Goal: Task Accomplishment & Management: Complete application form

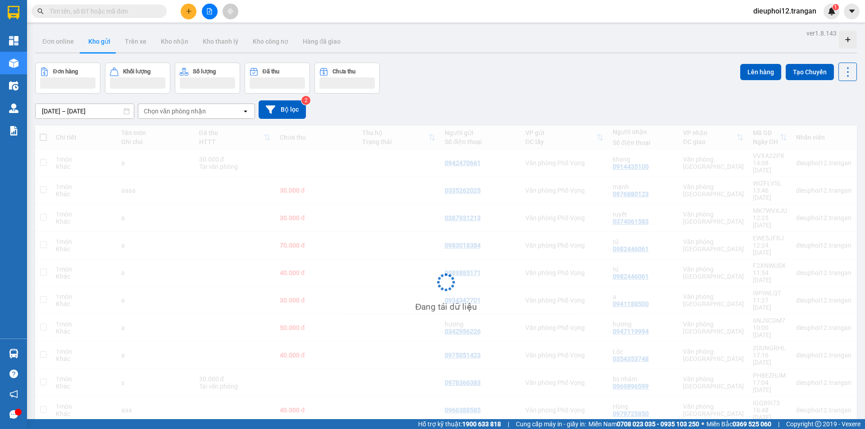
click at [186, 11] on icon "plus" at bounding box center [189, 11] width 6 height 6
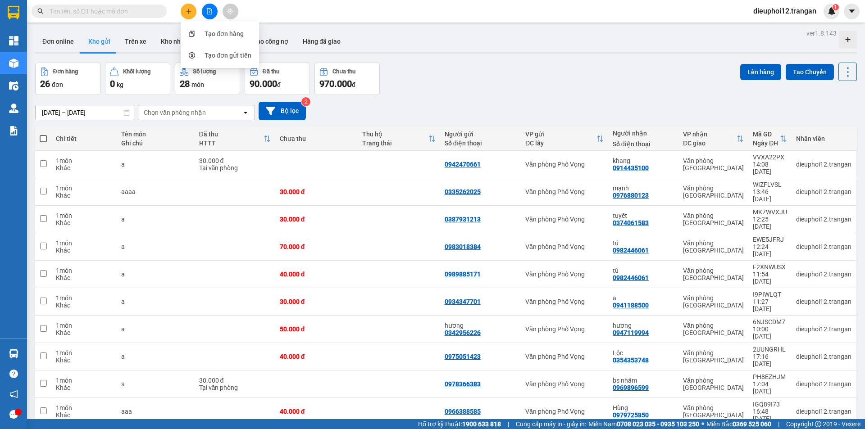
click at [192, 12] on icon "plus" at bounding box center [189, 11] width 6 height 6
click at [214, 31] on div "Tạo đơn hàng" at bounding box center [224, 34] width 39 height 10
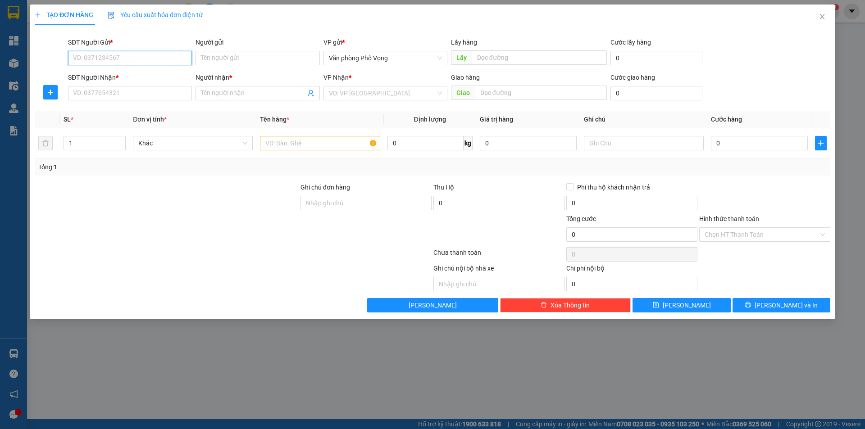
click at [149, 58] on input "SĐT Người Gửi *" at bounding box center [130, 58] width 124 height 14
click at [97, 72] on div "0989885171" at bounding box center [129, 76] width 113 height 10
type input "0989885171"
type input "0982446061"
type input "tú"
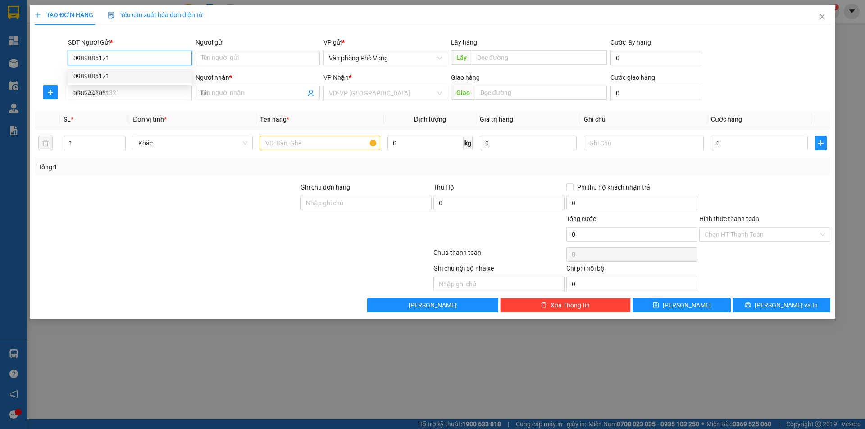
type input "40.000"
type input "0989885171"
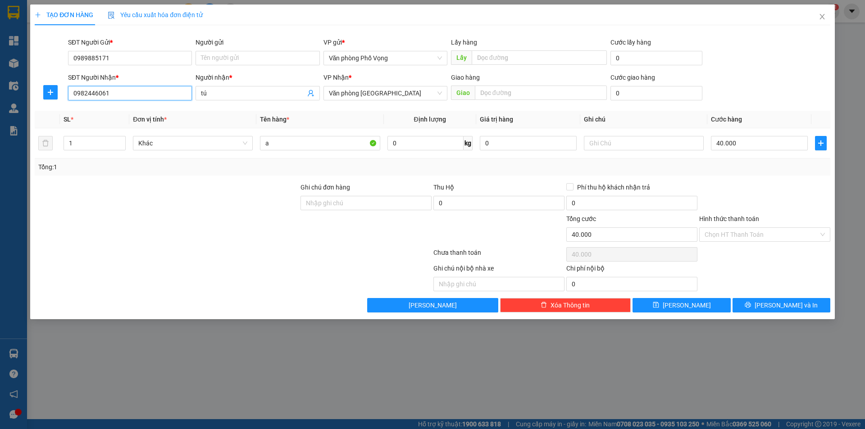
click at [137, 91] on input "0982446061" at bounding box center [130, 93] width 124 height 14
click at [781, 307] on span "Lưu và In" at bounding box center [786, 306] width 63 height 10
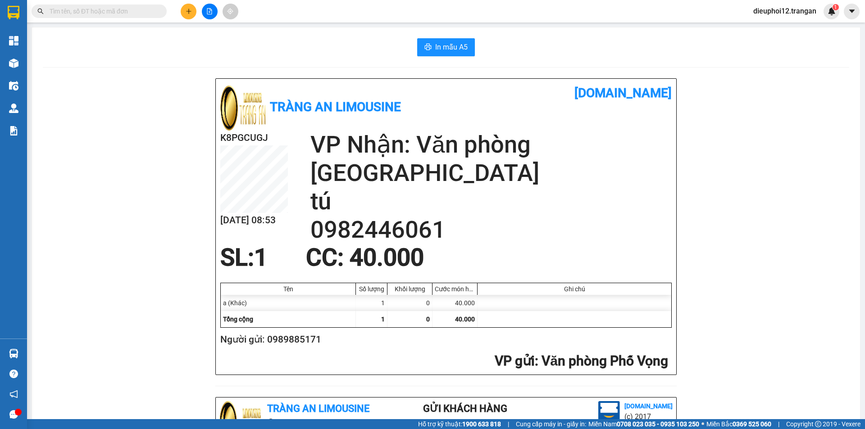
scroll to position [263, 0]
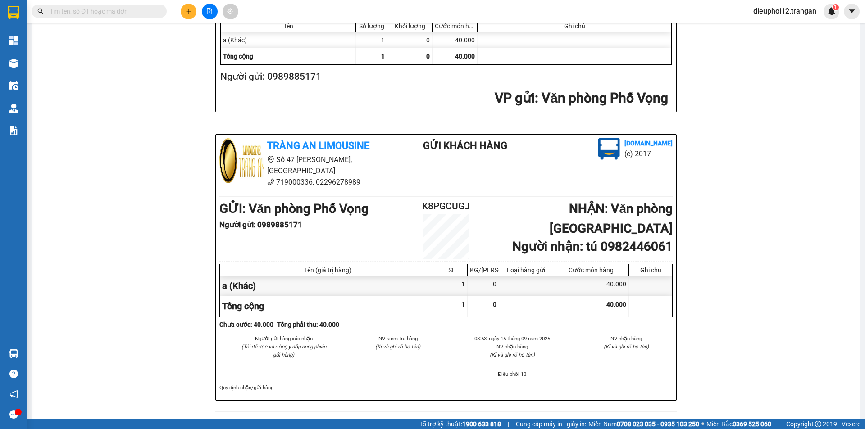
drag, startPoint x: 865, startPoint y: 155, endPoint x: 865, endPoint y: 424, distance: 268.6
click at [865, 424] on footer "Hỗ trợ kỹ thuật: 1900 633 818 | Cung cấp máy in - giấy in: Miền Nam 0708 023 03…" at bounding box center [432, 425] width 865 height 10
click at [189, 9] on icon "plus" at bounding box center [189, 11] width 6 height 6
click at [186, 11] on icon "plus" at bounding box center [189, 11] width 6 height 6
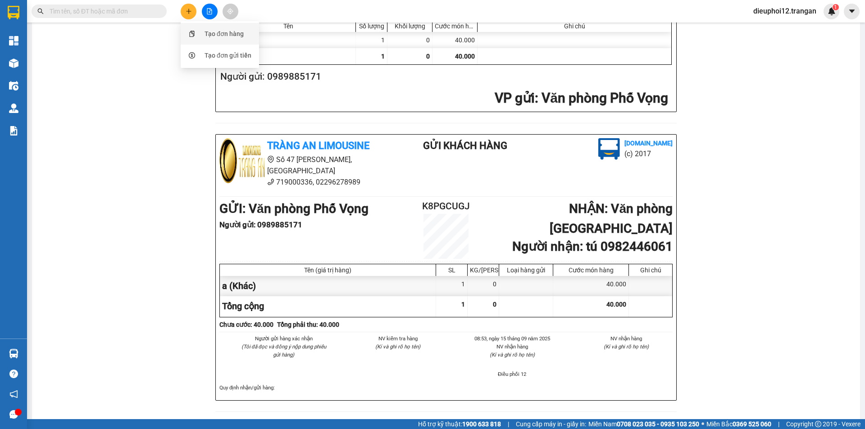
click at [207, 34] on div "Tạo đơn hàng" at bounding box center [224, 34] width 39 height 10
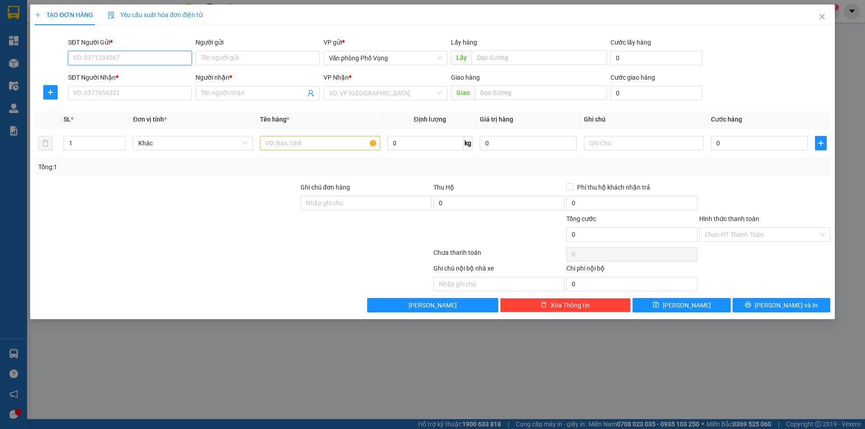
click at [124, 54] on input "SĐT Người Gửi *" at bounding box center [130, 58] width 124 height 14
type input "0903693868"
click at [110, 76] on div "0903693868" at bounding box center [129, 76] width 113 height 10
type input "0982446061"
type input "tú"
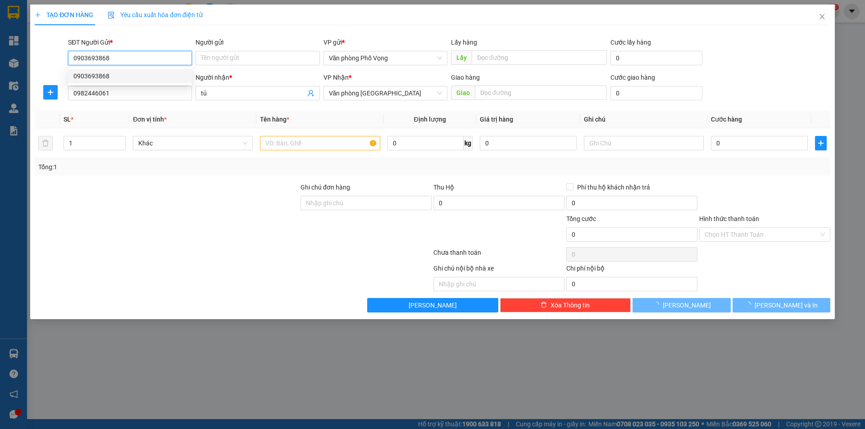
type input "40.000"
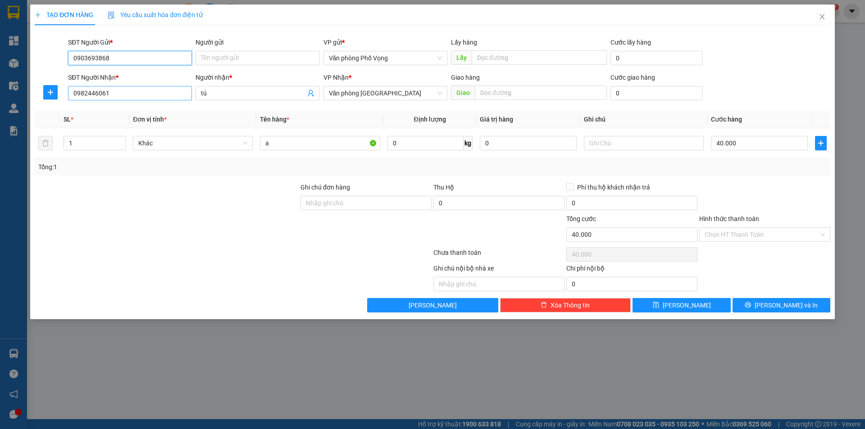
type input "0903693868"
click at [130, 88] on input "0982446061" at bounding box center [130, 93] width 124 height 14
click at [91, 111] on div "0366668123 - a chinh" at bounding box center [129, 111] width 113 height 10
type input "0366668123"
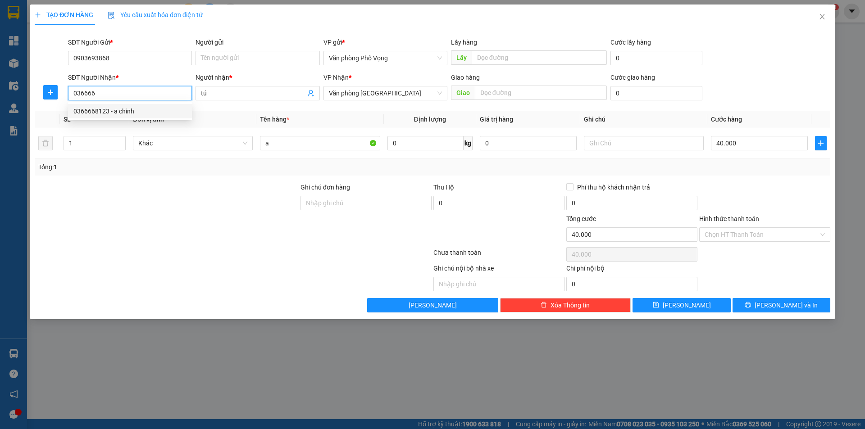
type input "a chinh"
type input "0366668123"
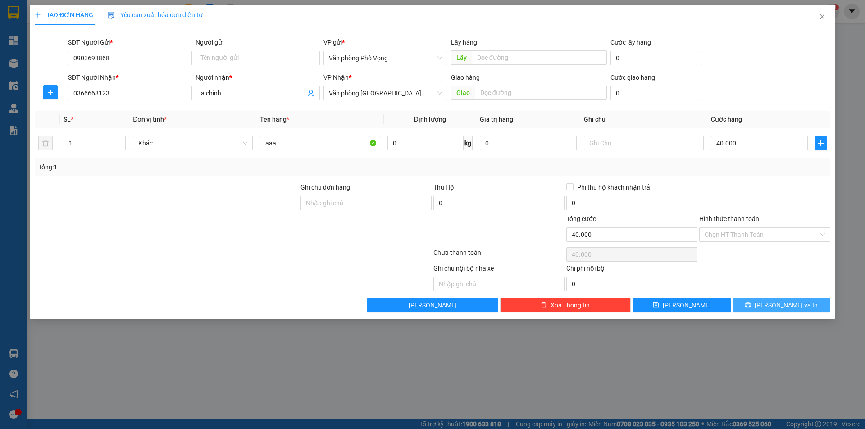
click at [786, 306] on span "Lưu và In" at bounding box center [786, 306] width 63 height 10
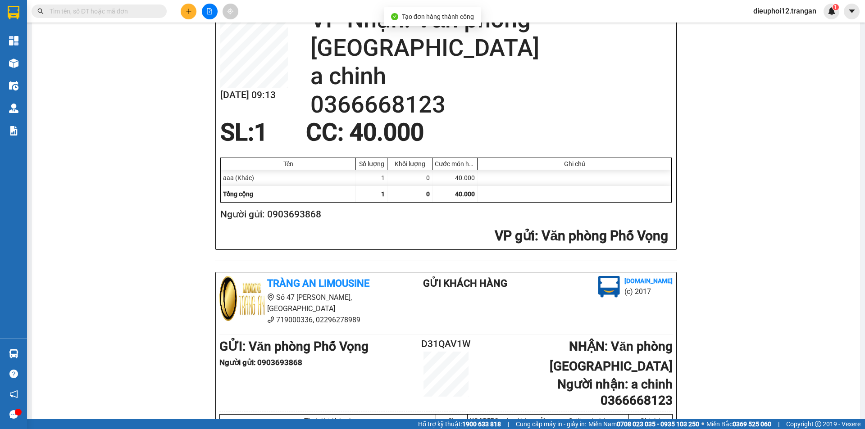
scroll to position [241, 0]
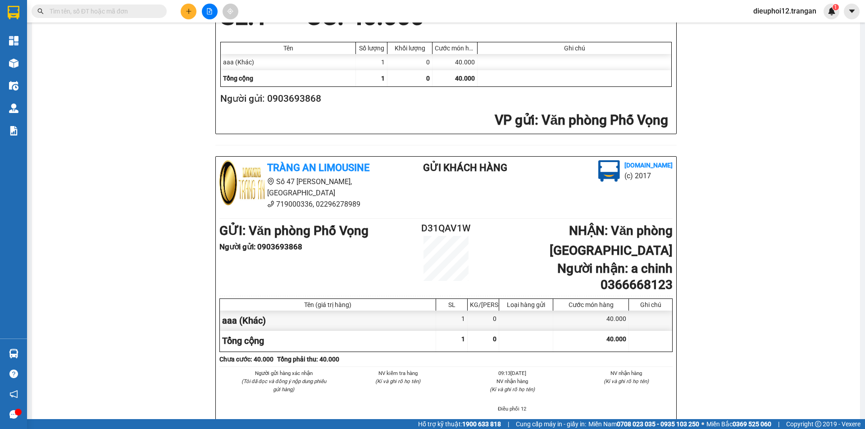
click at [190, 7] on button at bounding box center [189, 12] width 16 height 16
click at [210, 30] on div "Tạo đơn hàng" at bounding box center [224, 34] width 39 height 10
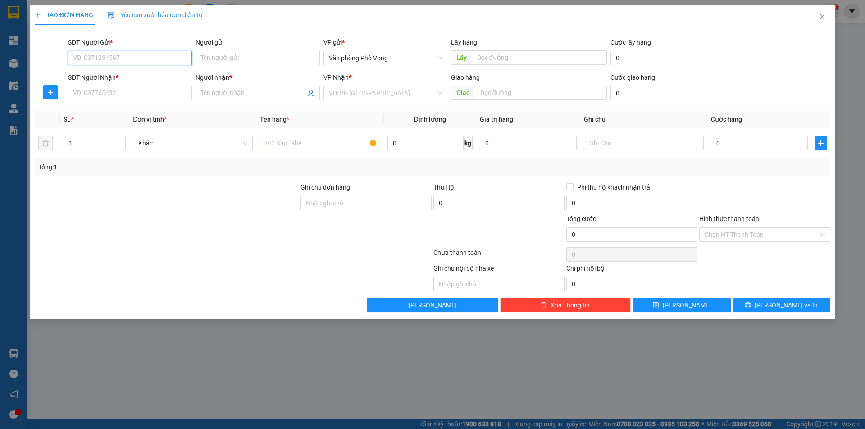
click at [129, 57] on input "SĐT Người Gửi *" at bounding box center [130, 58] width 124 height 14
click at [128, 57] on input "SĐT Người Gửi *" at bounding box center [130, 58] width 124 height 14
type input "0944786328"
click at [133, 92] on input "SĐT Người Nhận *" at bounding box center [130, 93] width 124 height 14
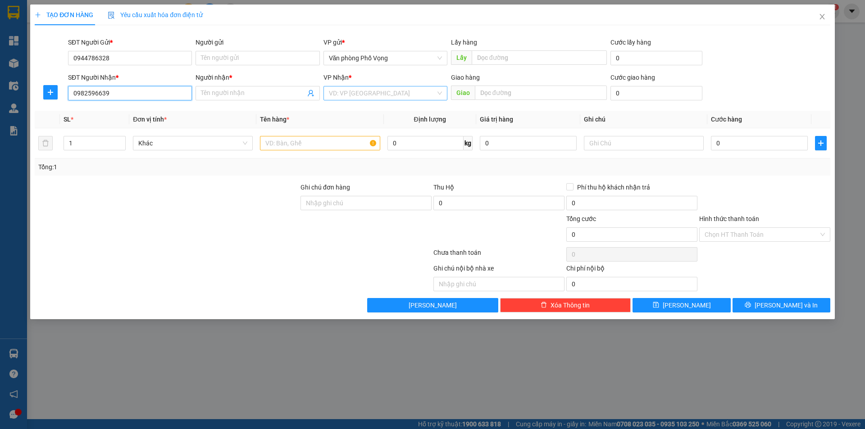
type input "0982596639"
click at [393, 94] on input "search" at bounding box center [382, 94] width 107 height 14
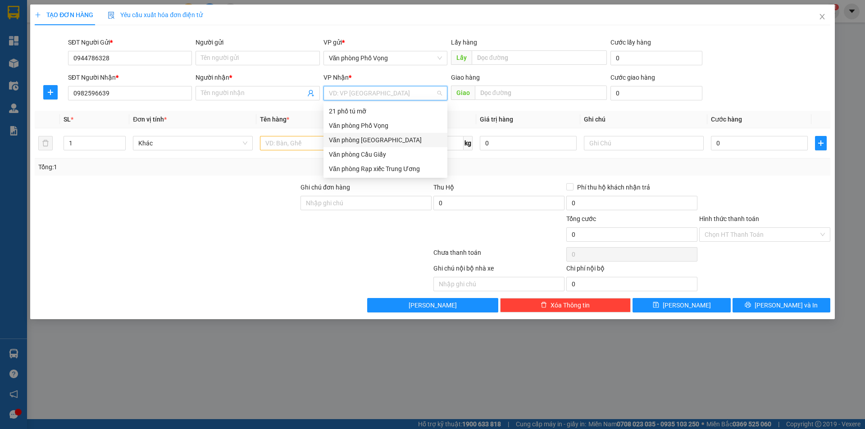
click at [379, 141] on div "Văn phòng Ninh Bình" at bounding box center [385, 140] width 113 height 10
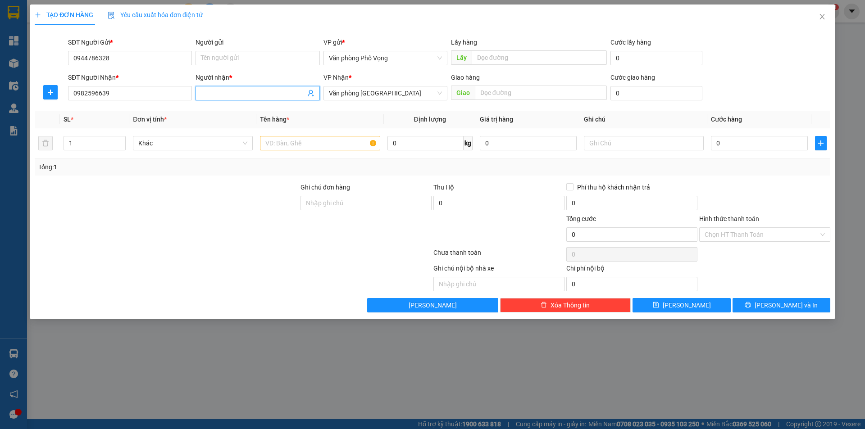
click at [260, 98] on input "Người nhận *" at bounding box center [253, 93] width 104 height 10
type input "nhàn"
click at [520, 94] on input "text" at bounding box center [541, 93] width 132 height 14
type input "bệnh viên"
click at [530, 96] on input "bệnh viên" at bounding box center [541, 93] width 132 height 14
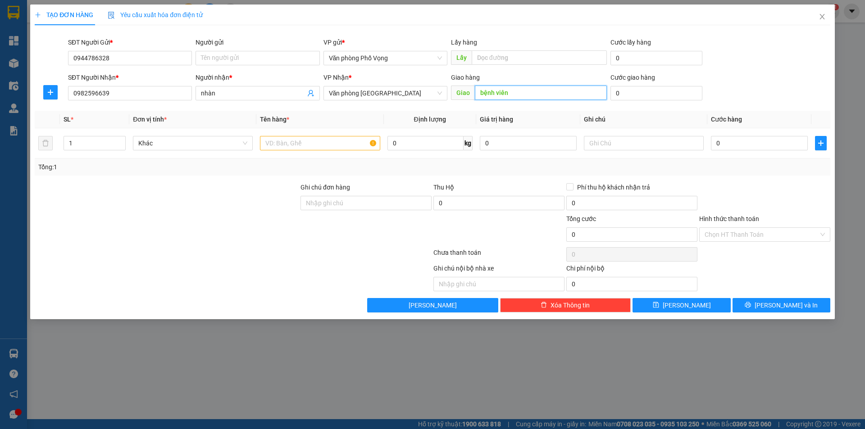
click at [530, 96] on input "bệnh viên" at bounding box center [541, 93] width 132 height 14
click at [328, 138] on input "text" at bounding box center [320, 143] width 120 height 14
type input "a"
click at [97, 151] on div "1" at bounding box center [95, 143] width 62 height 18
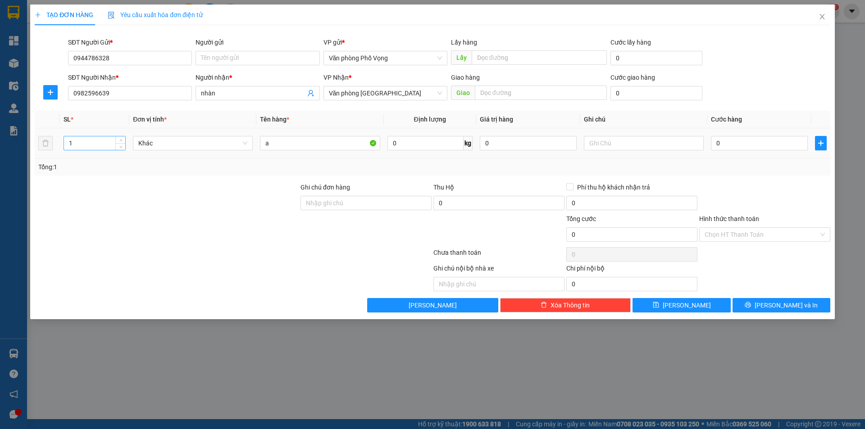
click at [97, 148] on div "1" at bounding box center [95, 143] width 62 height 14
click at [97, 146] on input "1" at bounding box center [94, 144] width 61 height 14
type input "2"
click at [725, 140] on input "0" at bounding box center [759, 143] width 97 height 14
type input "1"
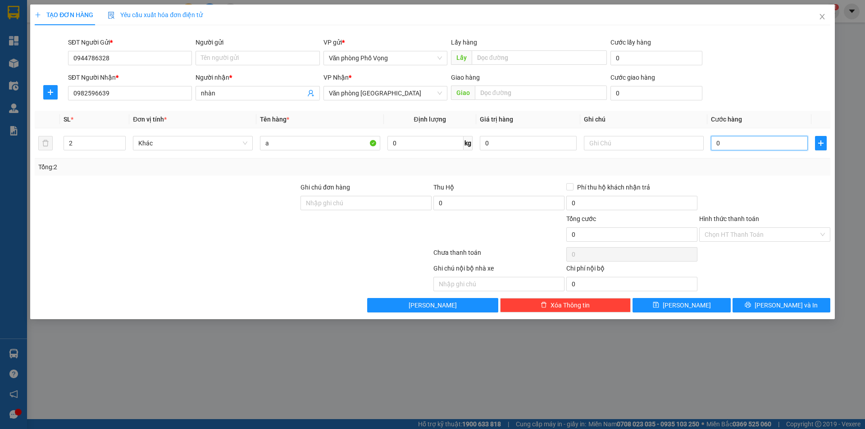
type input "1"
type input "10"
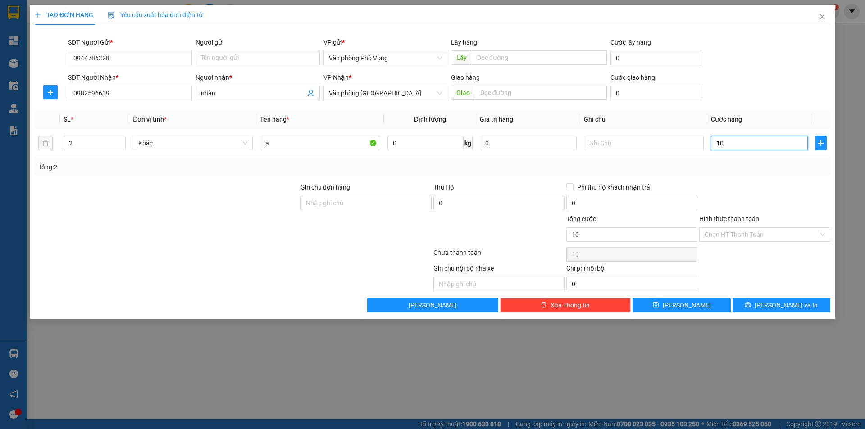
type input "100"
type input "1.000"
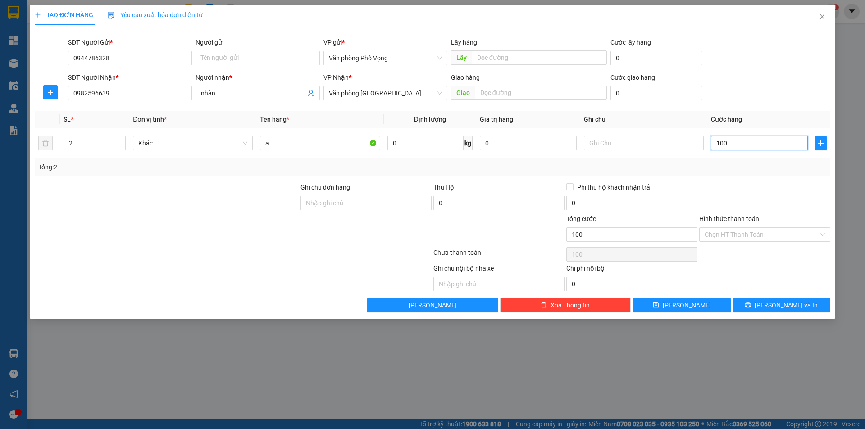
type input "1.000"
type input "10.000"
type input "100.000"
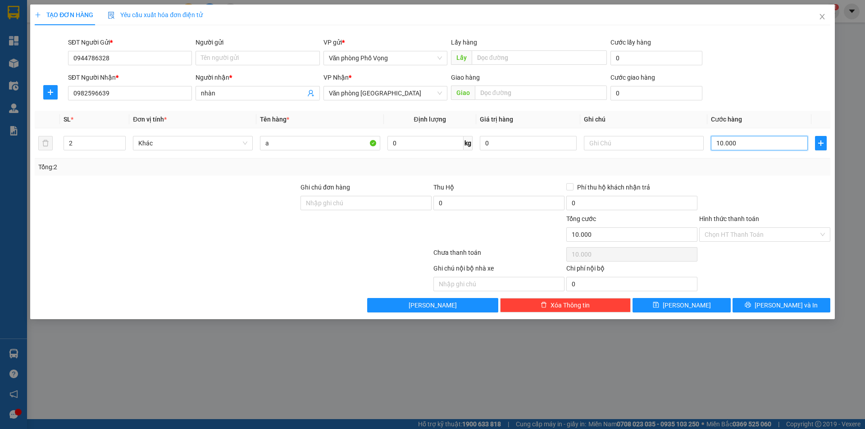
type input "100.000"
click at [748, 235] on input "Hình thức thanh toán" at bounding box center [762, 235] width 114 height 14
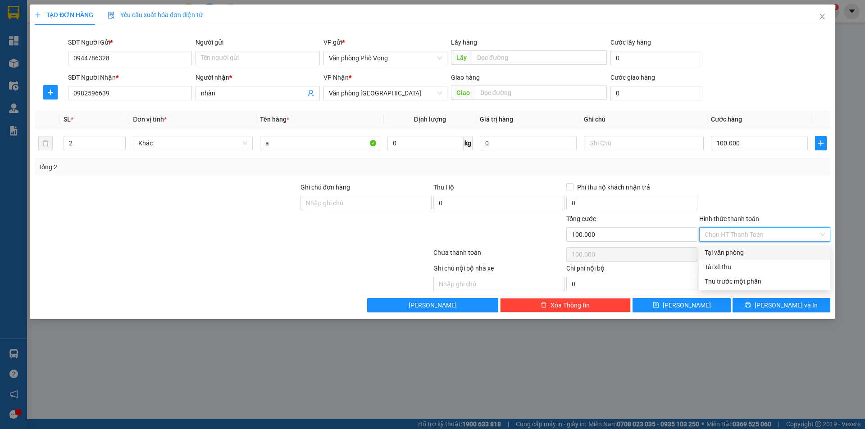
click at [738, 250] on div "Tại văn phòng" at bounding box center [765, 253] width 120 height 10
type input "0"
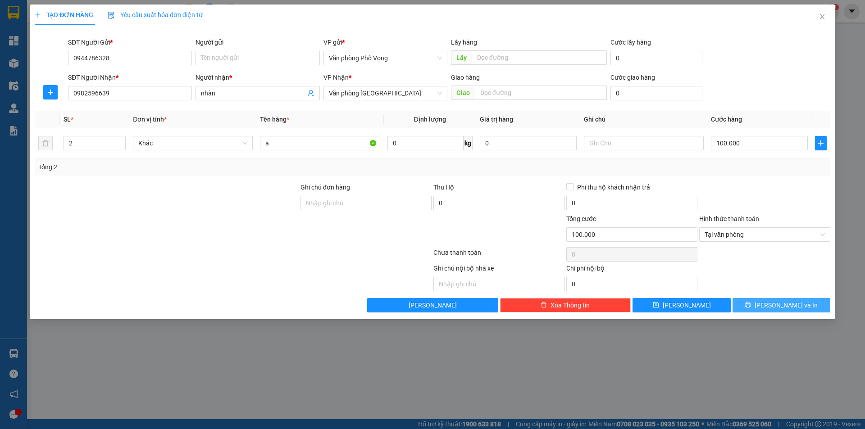
click at [793, 306] on span "Lưu và In" at bounding box center [786, 306] width 63 height 10
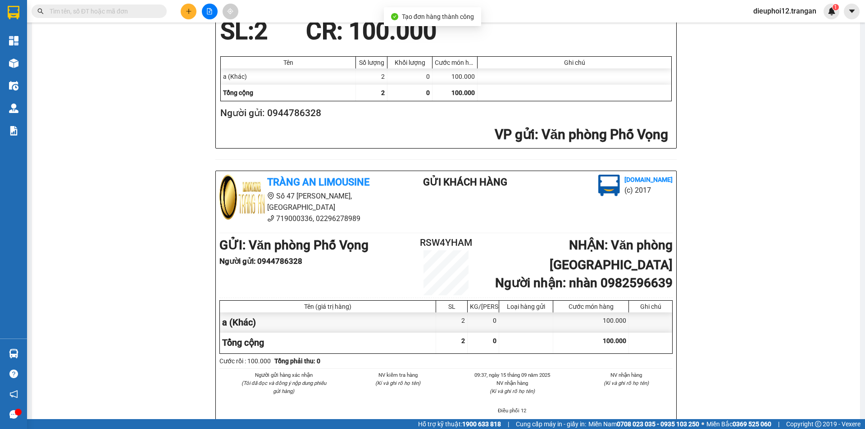
scroll to position [263, 0]
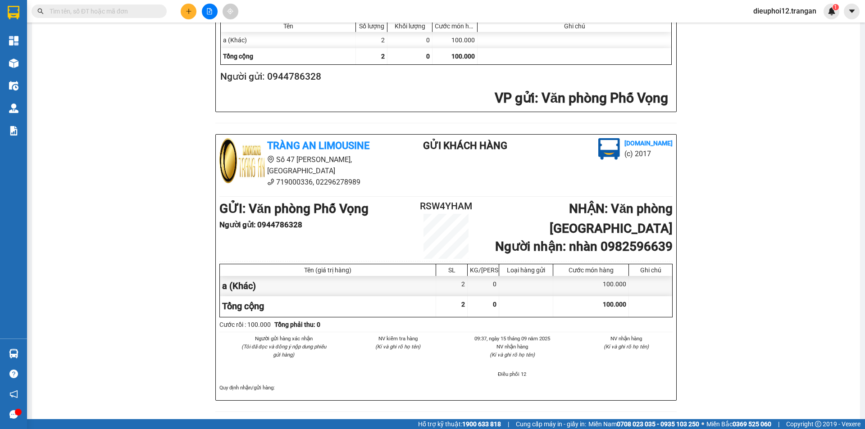
click at [192, 201] on div "Tràng An Limousine vexere.com RSW4YHAM 15/09 09:37 VP Nhận: Văn phòng Ninh Bình…" at bounding box center [446, 119] width 807 height 608
click at [187, 15] on button at bounding box center [189, 12] width 16 height 16
click at [217, 34] on div "Tạo đơn hàng" at bounding box center [224, 34] width 39 height 10
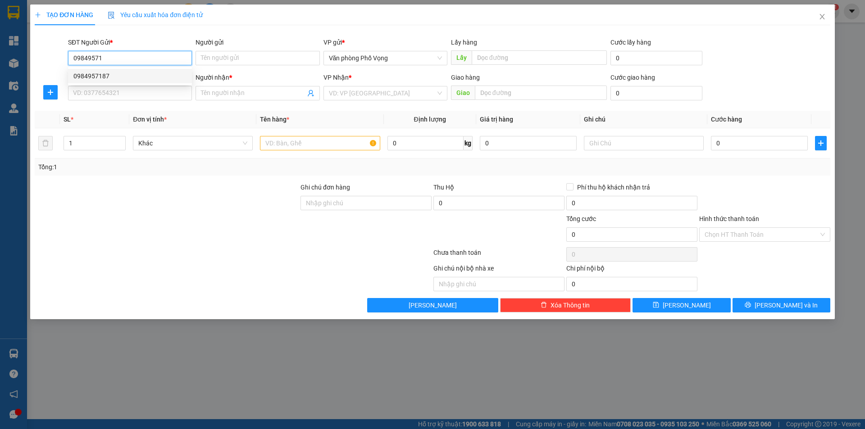
click at [106, 78] on div "0984957187" at bounding box center [129, 76] width 113 height 10
type input "0984957187"
type input "0982446061"
type input "tú"
type input "40.000"
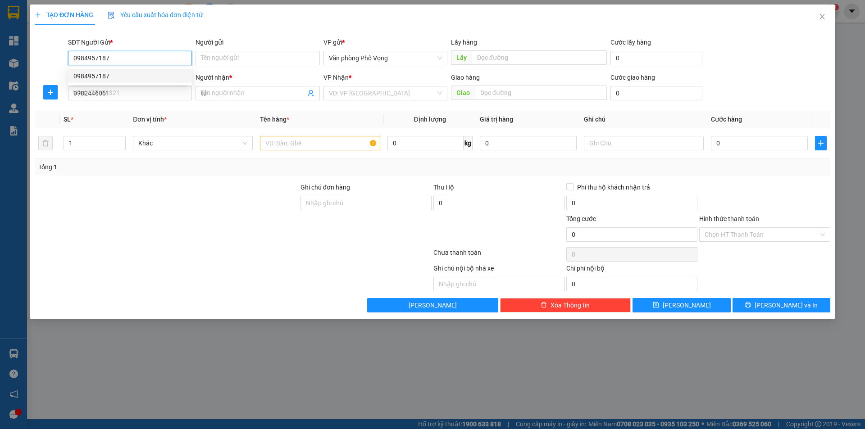
type input "40.000"
type input "0984957187"
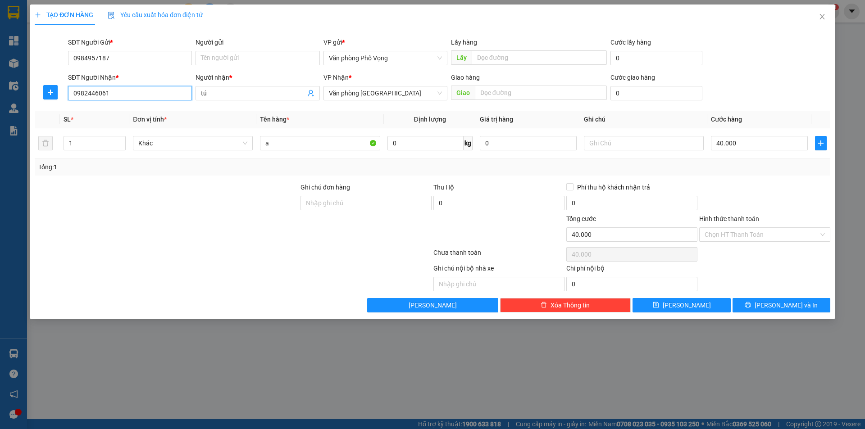
click at [131, 92] on input "0982446061" at bounding box center [130, 93] width 124 height 14
click at [787, 309] on span "Lưu và In" at bounding box center [786, 306] width 63 height 10
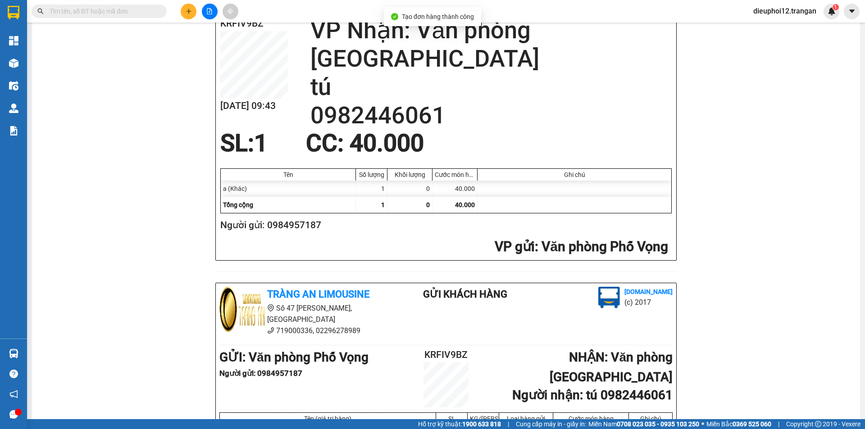
scroll to position [263, 0]
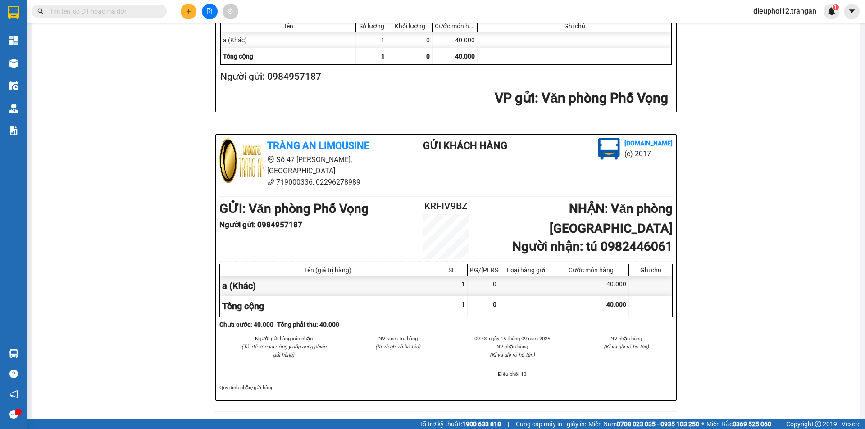
click at [192, 10] on button at bounding box center [189, 12] width 16 height 16
click at [179, 5] on div at bounding box center [210, 12] width 68 height 16
click at [183, 9] on button at bounding box center [189, 12] width 16 height 16
click at [190, 31] on icon "snippets" at bounding box center [192, 34] width 6 height 6
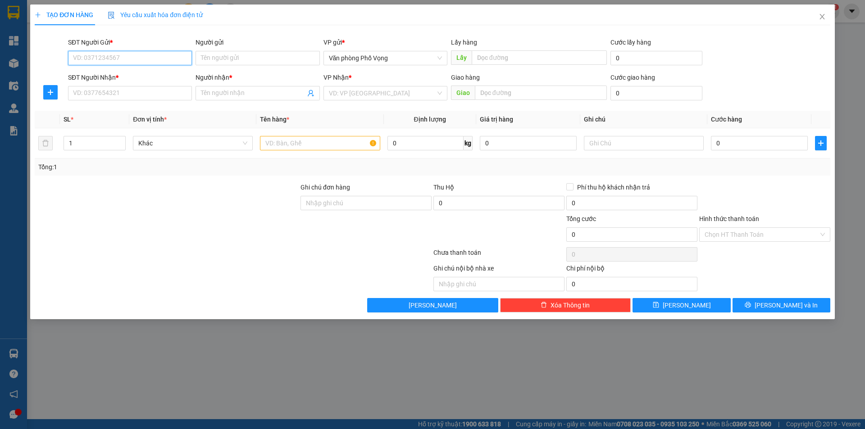
click at [148, 51] on input "SĐT Người Gửi *" at bounding box center [130, 58] width 124 height 14
type input "0989885171"
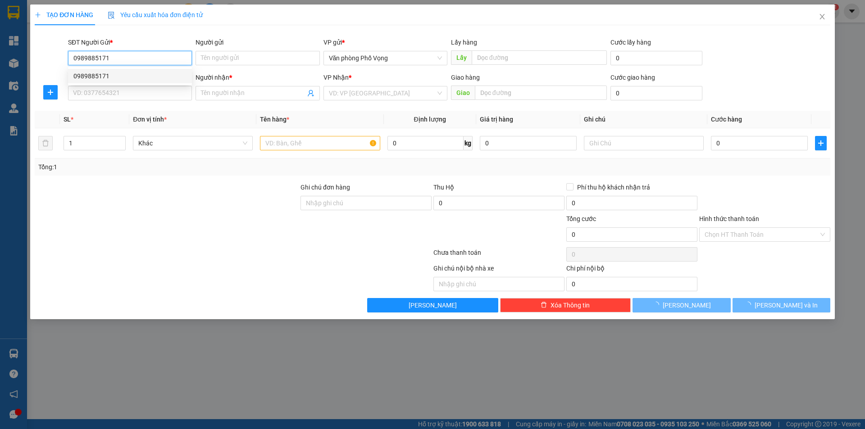
click at [96, 74] on div "0989885171" at bounding box center [129, 76] width 113 height 10
type input "0982446061"
type input "tú"
type input "40.000"
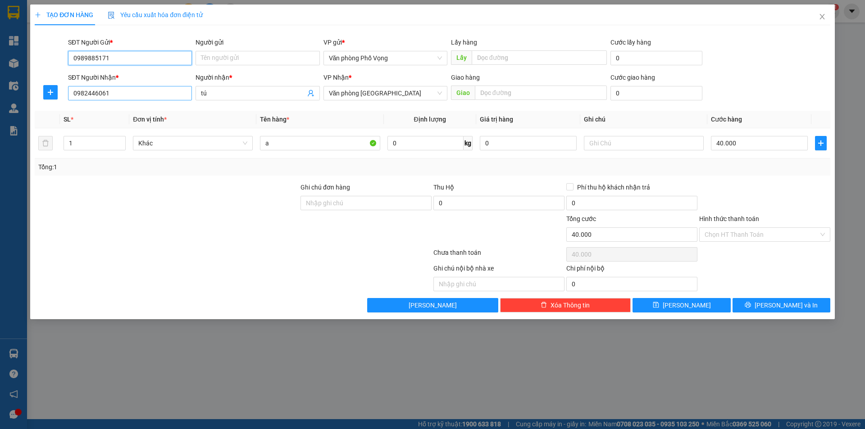
type input "0989885171"
click at [118, 94] on input "0982446061" at bounding box center [130, 93] width 124 height 14
click at [119, 94] on input "0982446061" at bounding box center [130, 93] width 124 height 14
click at [94, 112] on div "0982446061 - tú" at bounding box center [129, 111] width 113 height 10
type input "0982446061"
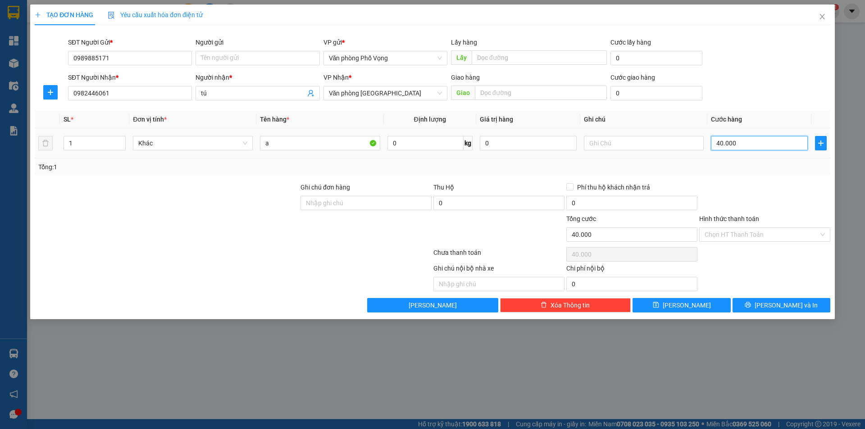
click at [748, 142] on input "40.000" at bounding box center [759, 143] width 97 height 14
type input "3"
type input "30"
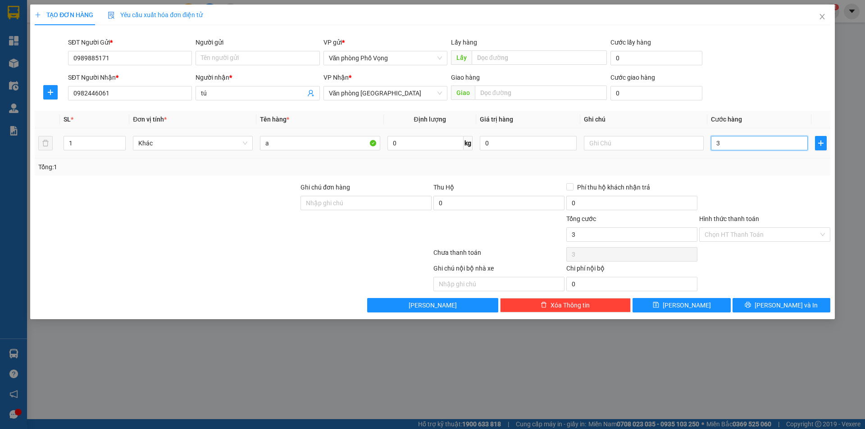
type input "30"
type input "300"
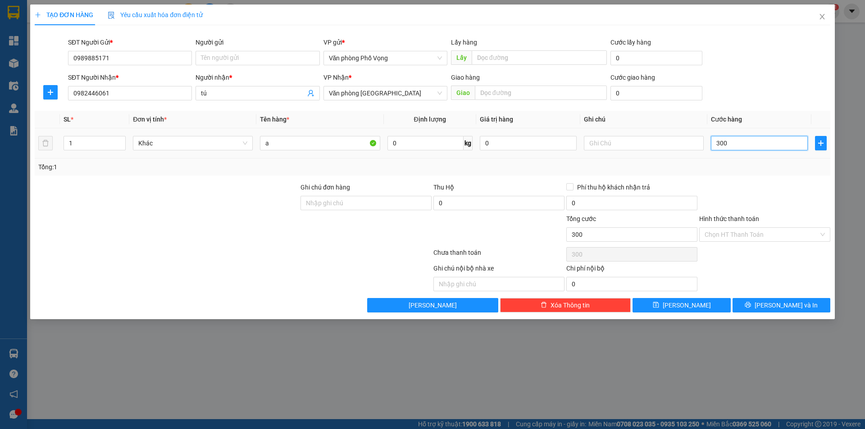
type input "3.000"
type input "30.000"
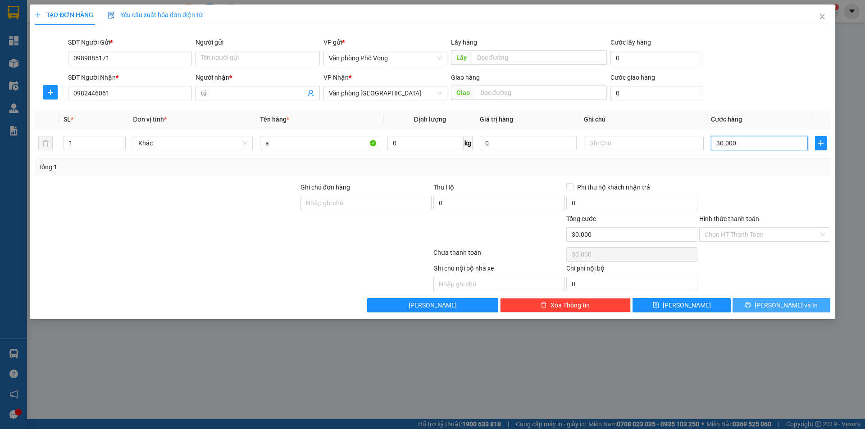
type input "30.000"
click at [757, 304] on button "Lưu và In" at bounding box center [782, 305] width 98 height 14
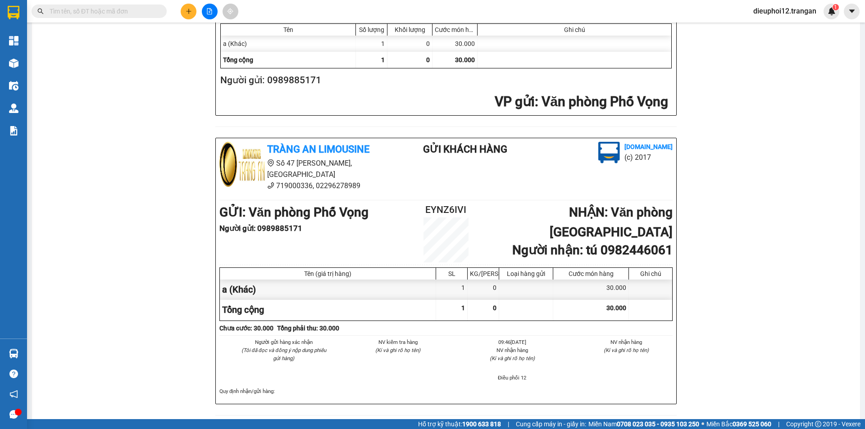
scroll to position [263, 0]
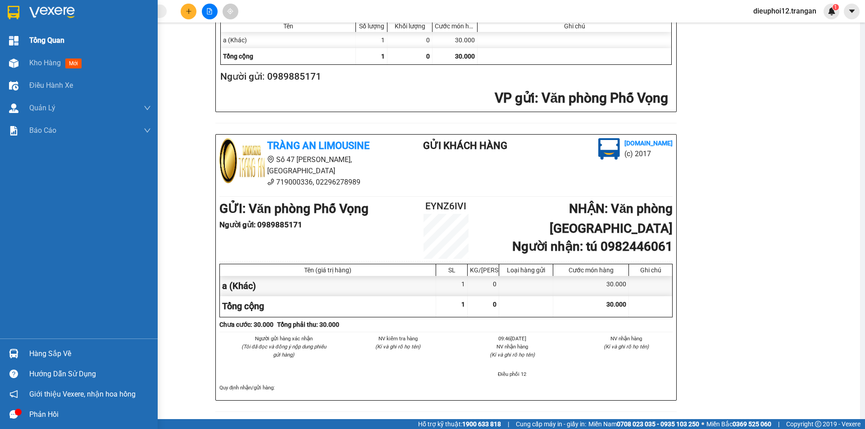
drag, startPoint x: 18, startPoint y: 57, endPoint x: 23, endPoint y: 49, distance: 9.4
click at [18, 57] on div at bounding box center [14, 63] width 16 height 16
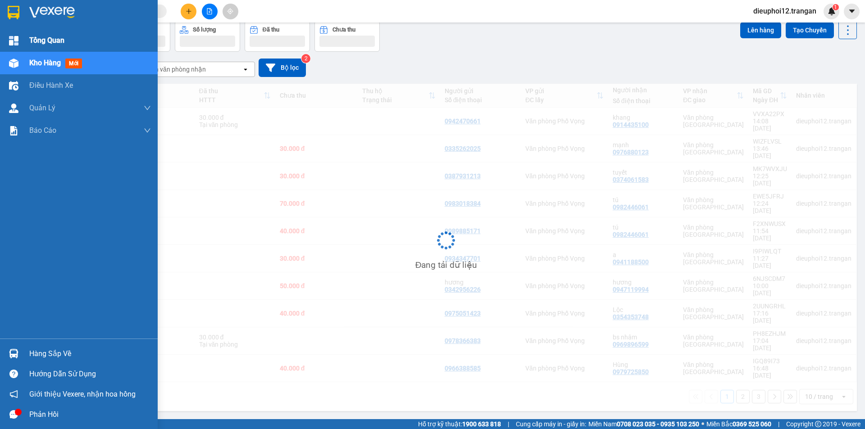
scroll to position [41, 0]
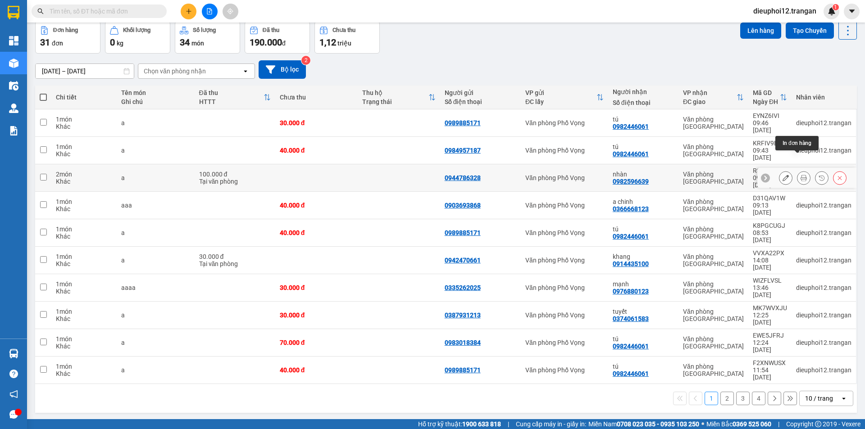
click at [801, 175] on icon at bounding box center [804, 178] width 6 height 6
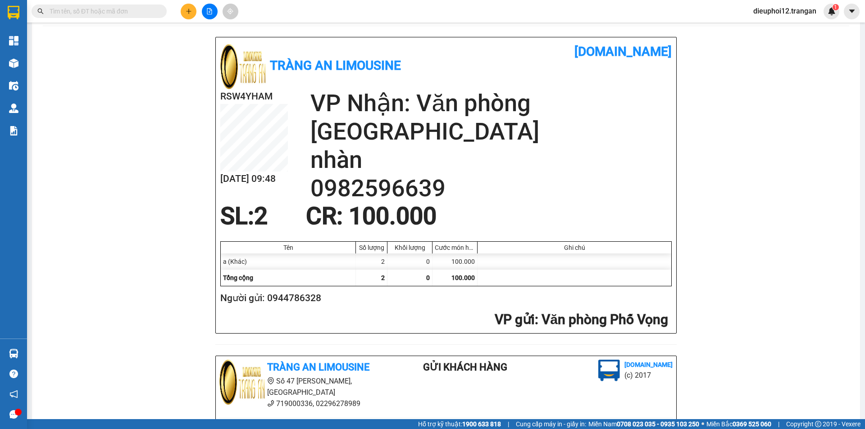
click at [186, 13] on icon "plus" at bounding box center [189, 11] width 6 height 6
click at [220, 31] on div "Tạo đơn hàng" at bounding box center [224, 34] width 39 height 10
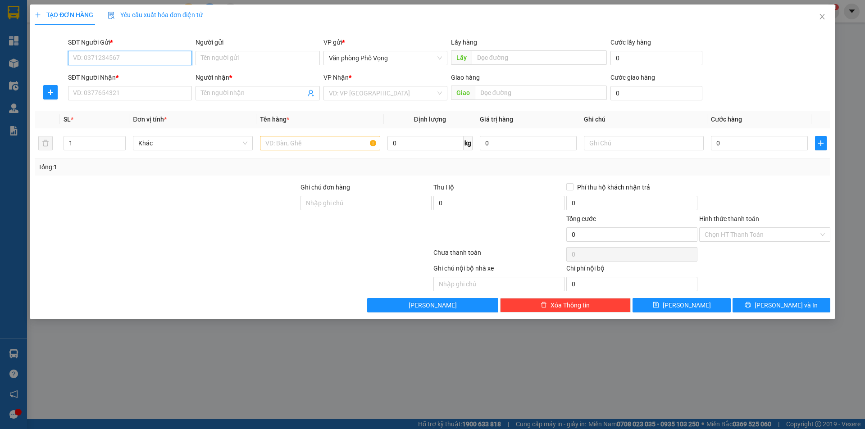
click at [112, 65] on input "SĐT Người Gửi *" at bounding box center [130, 58] width 124 height 14
click at [112, 62] on input "SĐT Người Gửi *" at bounding box center [130, 58] width 124 height 14
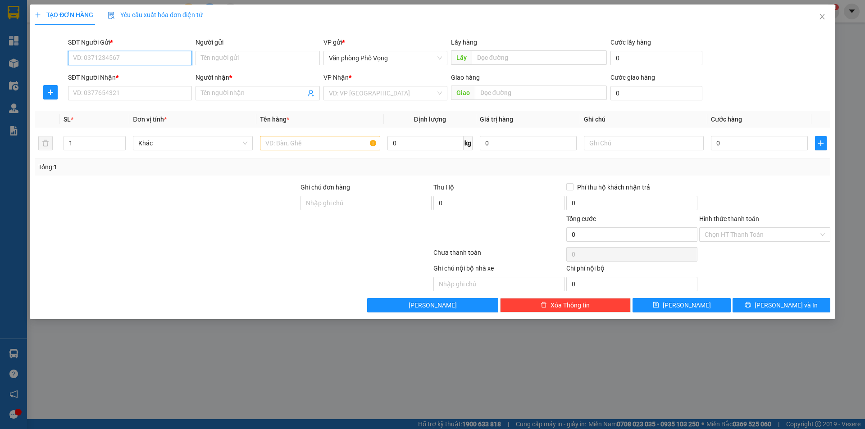
click at [112, 62] on input "SĐT Người Gửi *" at bounding box center [130, 58] width 124 height 14
click at [114, 60] on input "SĐT Người Gửi *" at bounding box center [130, 58] width 124 height 14
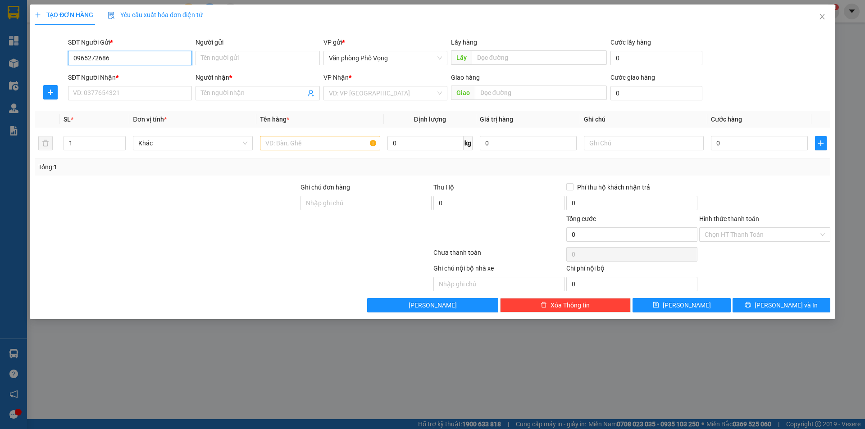
type input "0965272686"
click at [142, 83] on div "SĐT Người Nhận *" at bounding box center [130, 80] width 124 height 14
click at [138, 89] on input "SĐT Người Nhận *" at bounding box center [130, 93] width 124 height 14
click at [123, 50] on div "SĐT Người Gửi *" at bounding box center [130, 44] width 124 height 14
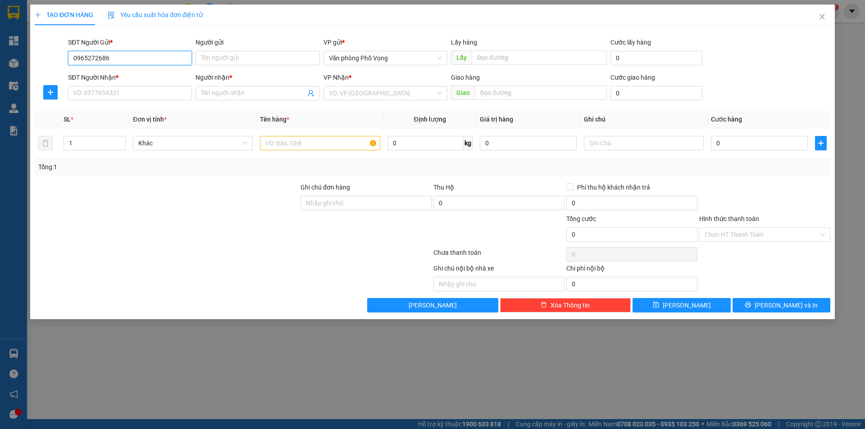
click at [117, 58] on input "0965272686" at bounding box center [130, 58] width 124 height 14
click at [118, 58] on input "0965272686" at bounding box center [130, 58] width 124 height 14
click at [107, 96] on input "SĐT Người Nhận *" at bounding box center [130, 93] width 124 height 14
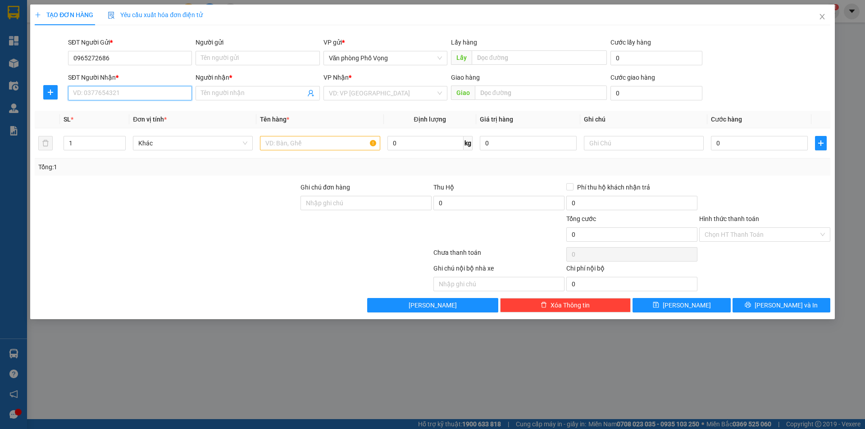
click at [107, 96] on input "SĐT Người Nhận *" at bounding box center [130, 93] width 124 height 14
paste input "0965272686"
type input "0965272686"
click at [124, 59] on input "0965272686" at bounding box center [130, 58] width 124 height 14
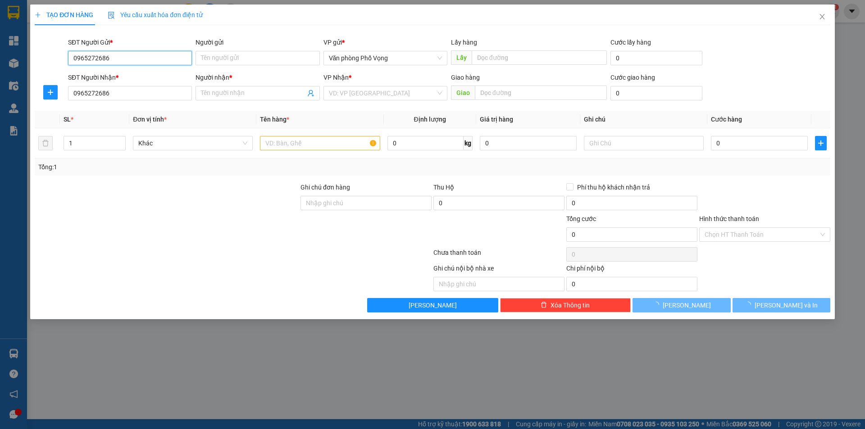
click at [124, 59] on input "0965272686" at bounding box center [130, 58] width 124 height 14
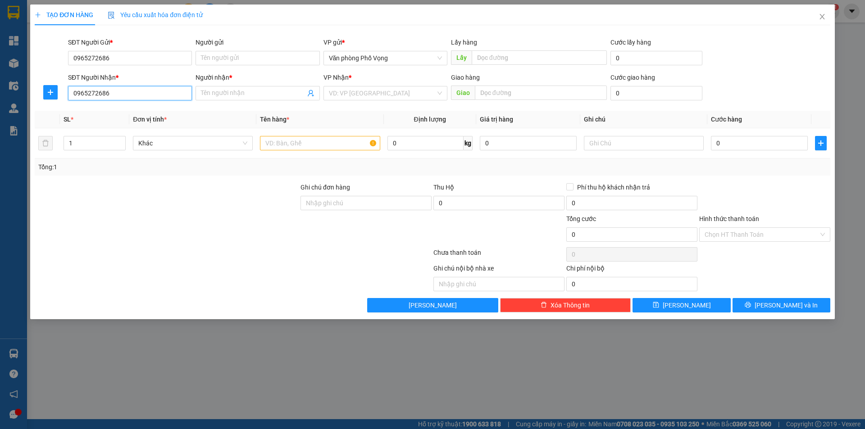
click at [124, 95] on input "0965272686" at bounding box center [130, 93] width 124 height 14
click at [110, 114] on div "0965272686 - thành" at bounding box center [129, 111] width 113 height 10
type input "thành"
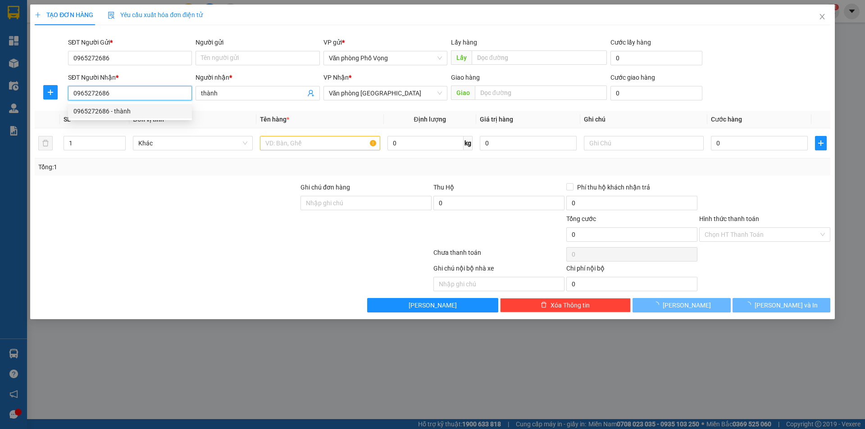
type input "80.000"
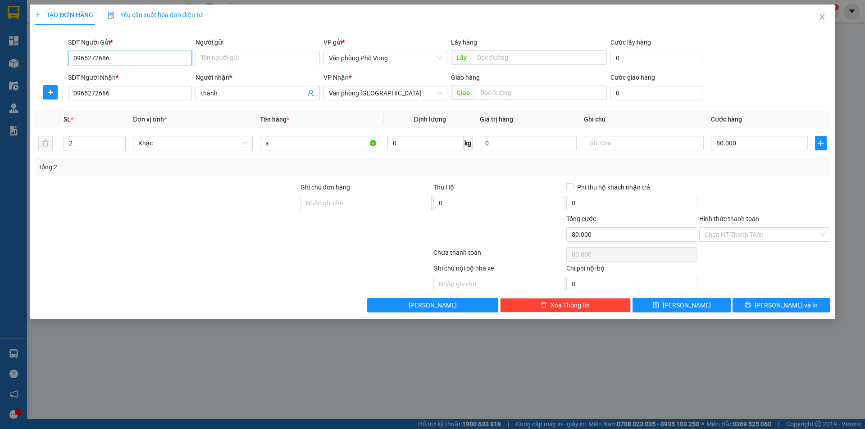
click at [152, 59] on input "0965272686" at bounding box center [130, 58] width 124 height 14
click at [98, 77] on div "0989328070" at bounding box center [129, 76] width 113 height 10
type input "09893280701"
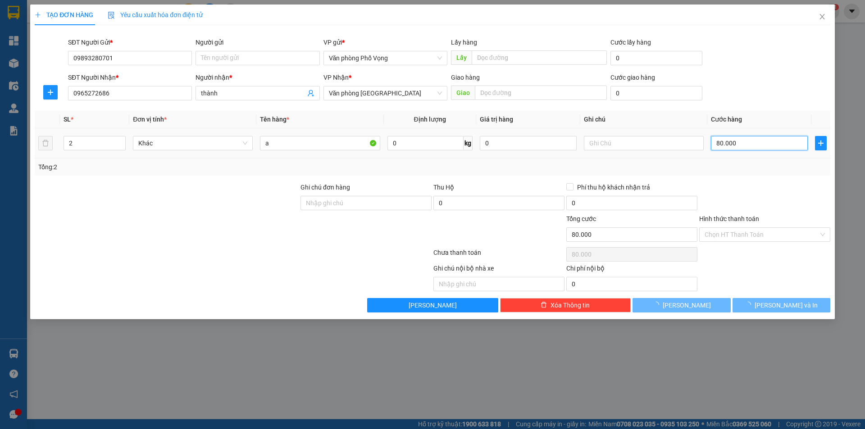
click at [767, 142] on input "80.000" at bounding box center [759, 143] width 97 height 14
type input "1"
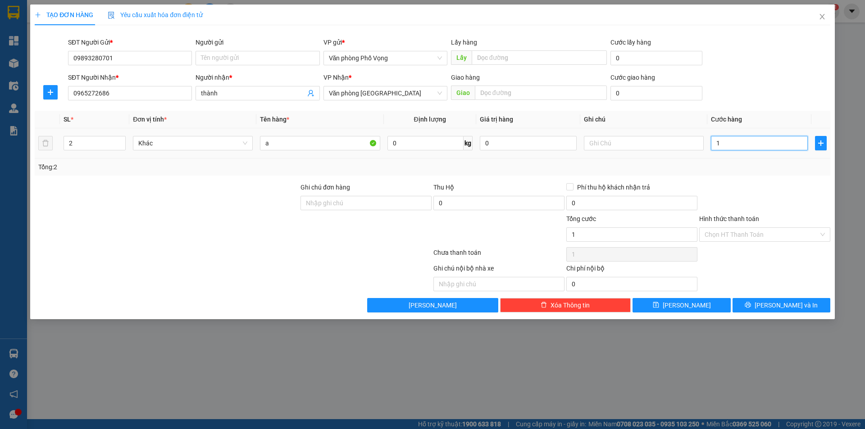
type input "10"
type input "100"
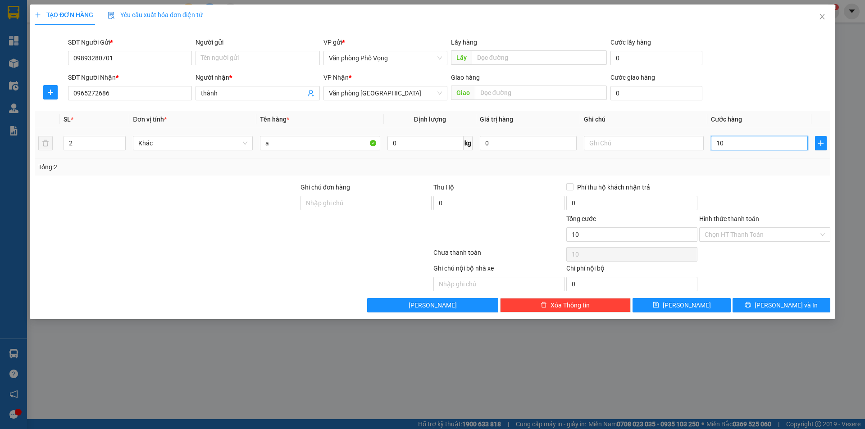
type input "100"
type input "1.000"
type input "10.000"
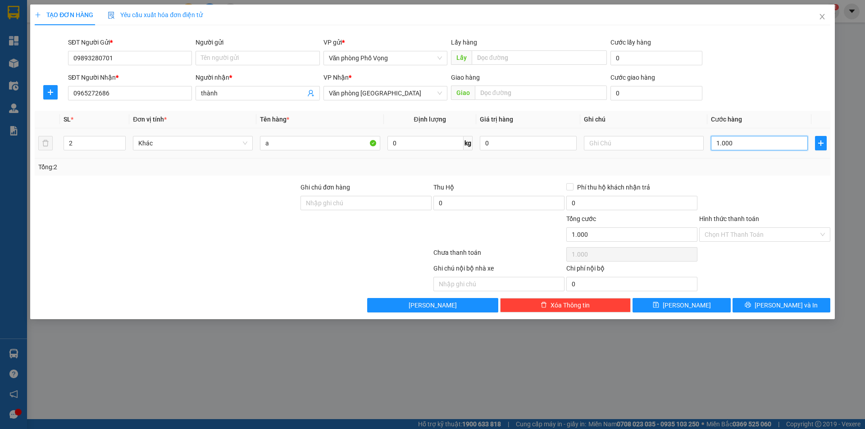
type input "10.000"
type input "100.000"
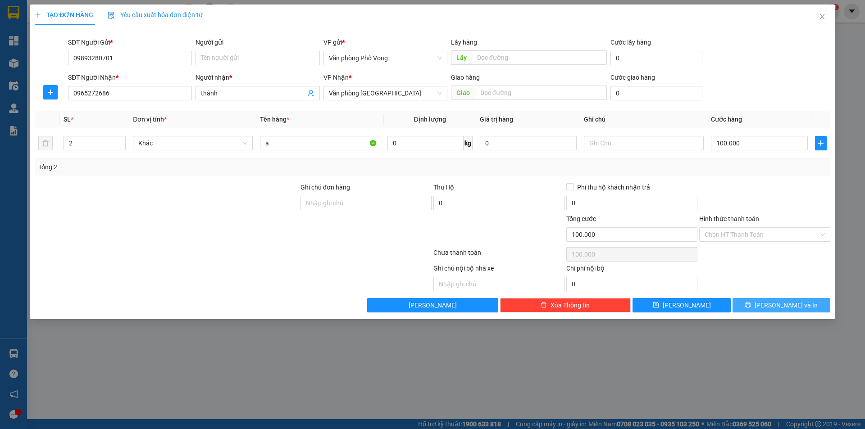
click at [775, 307] on span "Lưu và In" at bounding box center [786, 306] width 63 height 10
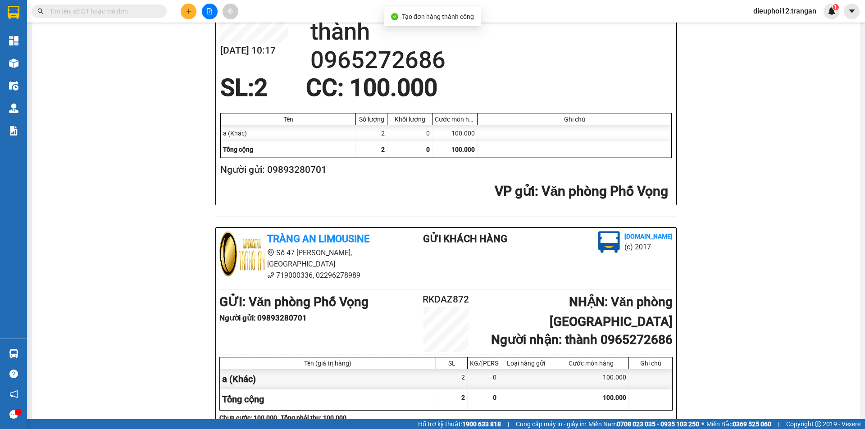
scroll to position [216, 0]
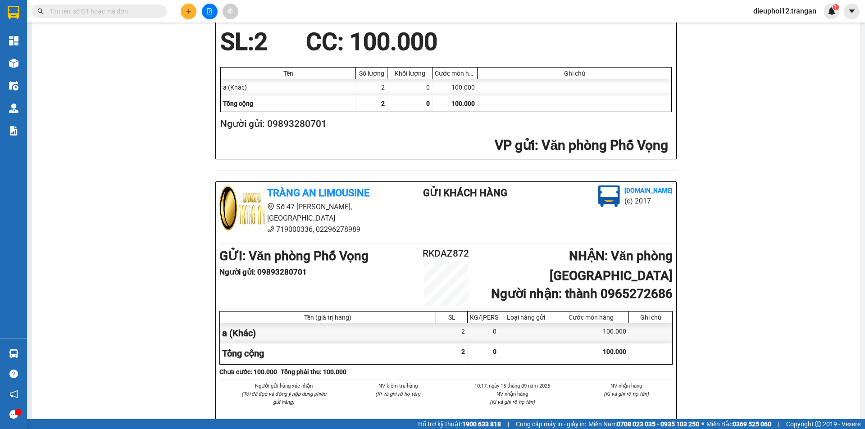
click at [188, 17] on button at bounding box center [189, 12] width 16 height 16
click at [213, 36] on div "Tạo đơn hàng" at bounding box center [224, 34] width 39 height 10
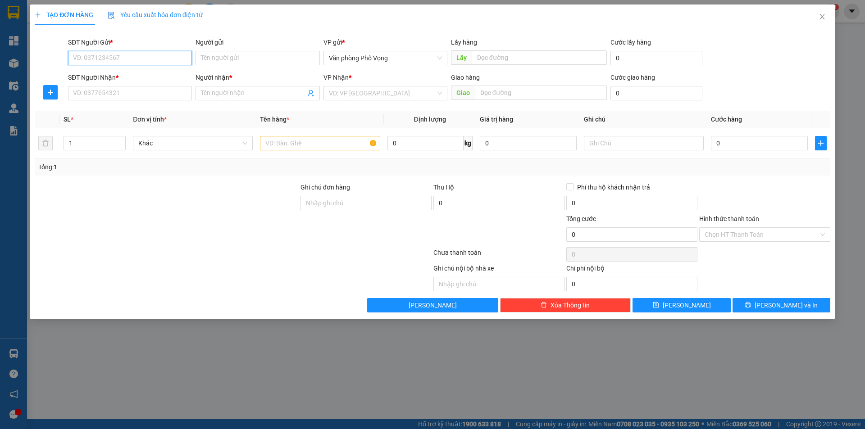
click at [138, 59] on input "SĐT Người Gửi *" at bounding box center [130, 58] width 124 height 14
type input "0327838888"
click at [103, 72] on div "0327838888 - huệ minh" at bounding box center [129, 76] width 113 height 10
type input "huệ minh"
type input "0344788489"
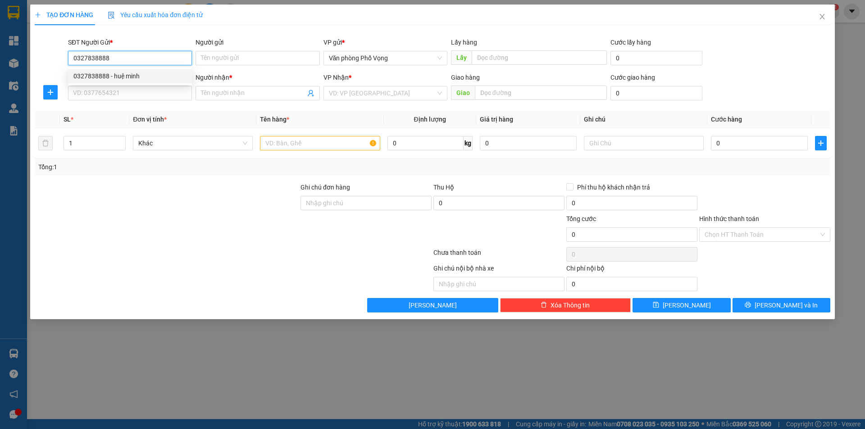
type input "Lan"
type input "30.000"
type input "0327838888"
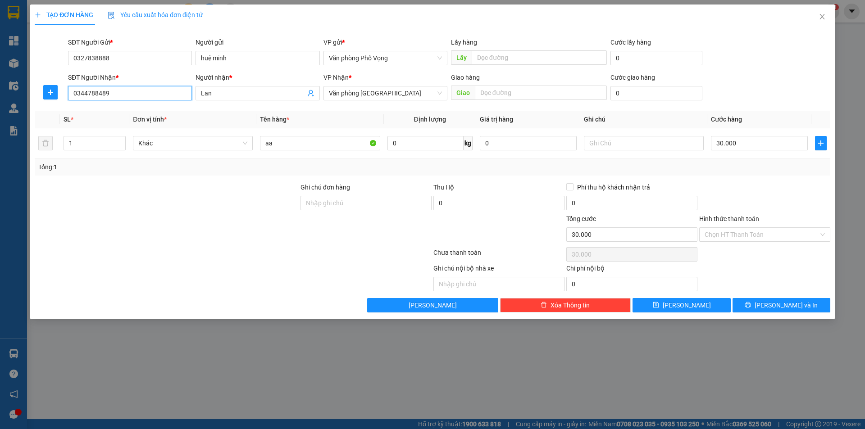
click at [122, 90] on input "0344788489" at bounding box center [130, 93] width 124 height 14
type input "0917635231"
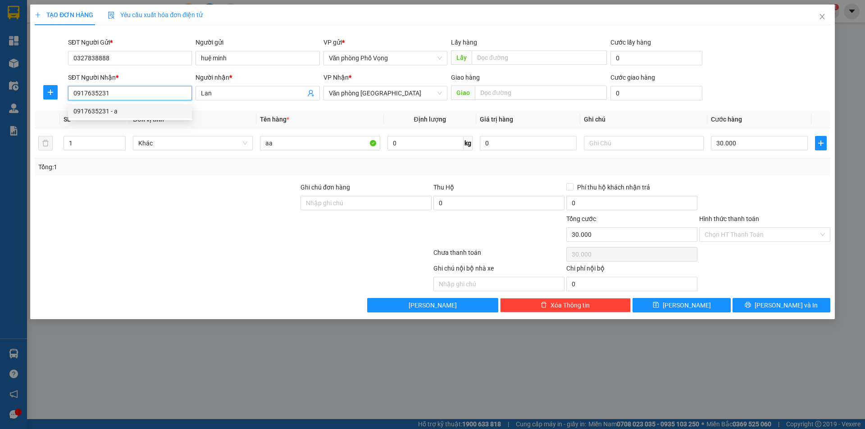
click at [96, 111] on div "0917635231 - a" at bounding box center [129, 111] width 113 height 10
type input "a"
type input "0917635231"
click at [771, 297] on div "Transit Pickup Surcharge Ids Transit Deliver Surcharge Ids Transit Deliver Surc…" at bounding box center [433, 172] width 796 height 280
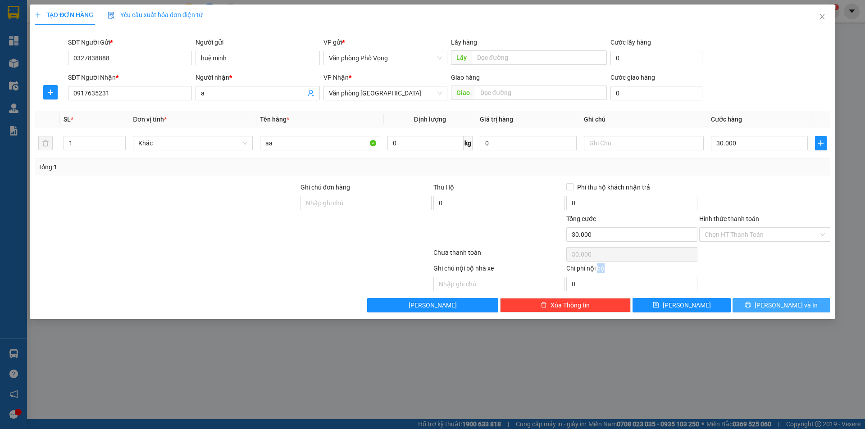
click at [772, 299] on button "Lưu và In" at bounding box center [782, 305] width 98 height 14
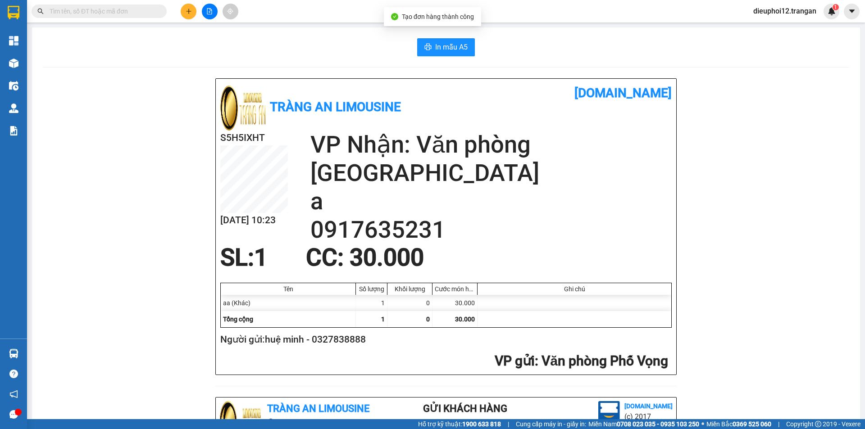
scroll to position [263, 0]
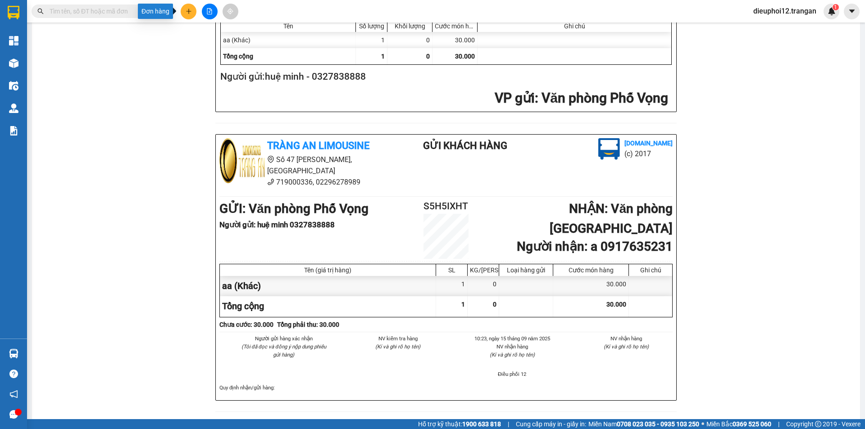
click at [191, 16] on button at bounding box center [189, 12] width 16 height 16
click at [209, 35] on div "Tạo đơn hàng" at bounding box center [224, 34] width 39 height 10
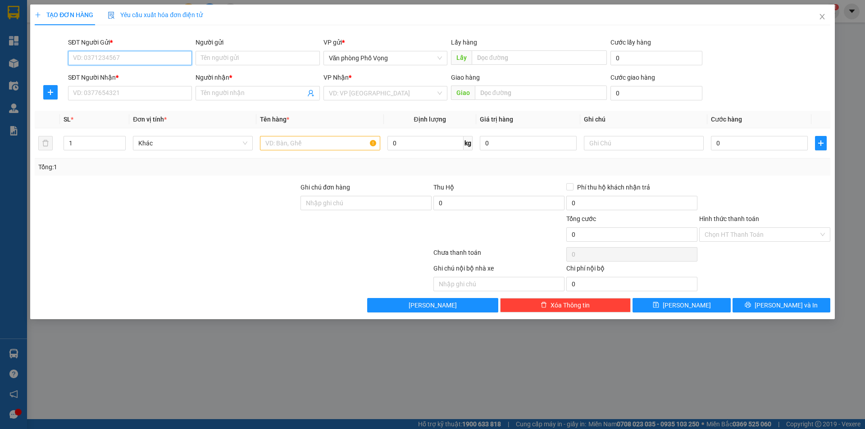
click at [130, 58] on input "SĐT Người Gửi *" at bounding box center [130, 58] width 124 height 14
type input "0902137186"
click at [99, 75] on div "0902137186" at bounding box center [129, 76] width 113 height 10
type input "0913117178"
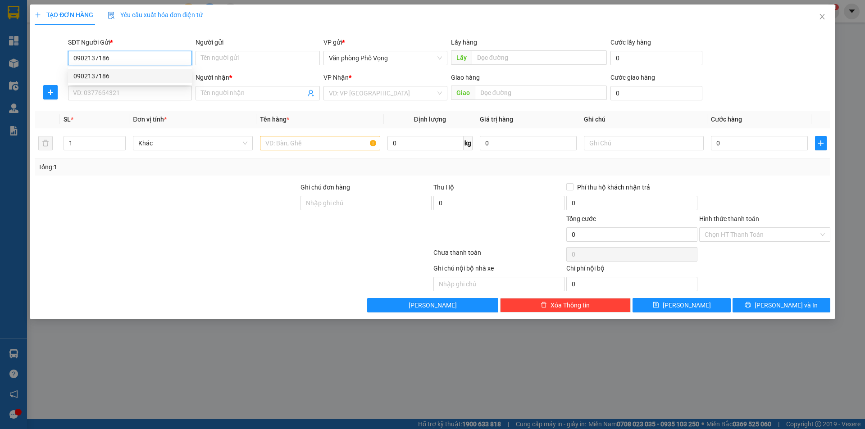
type input "tiến dũng"
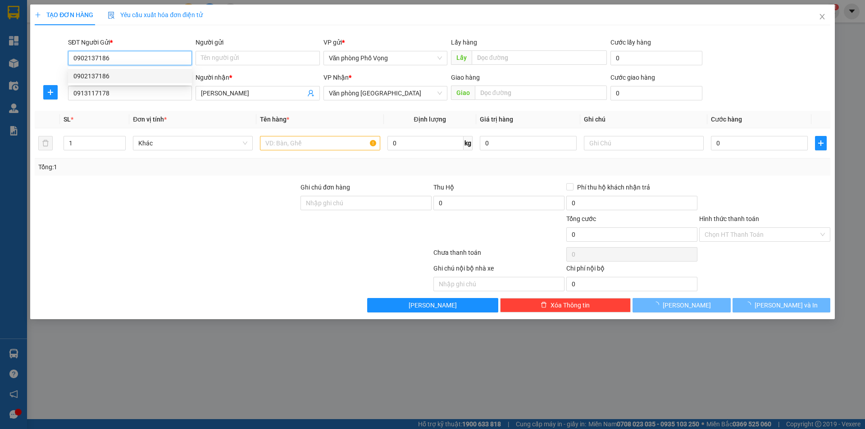
type input "40.000"
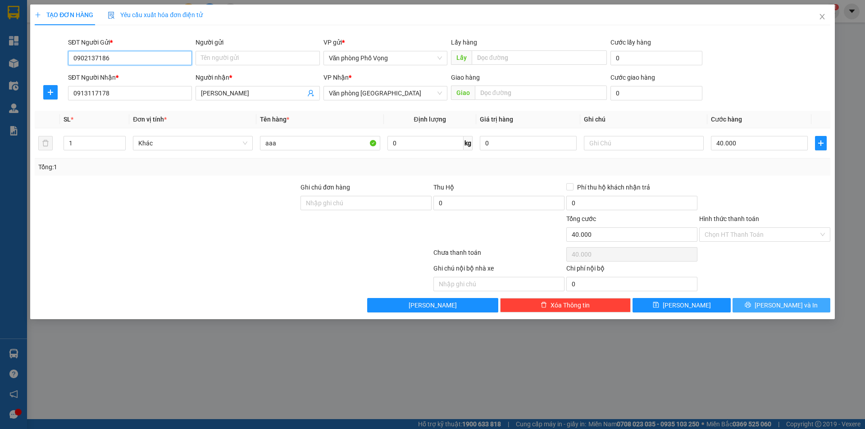
type input "0902137186"
click at [781, 304] on span "Lưu và In" at bounding box center [786, 306] width 63 height 10
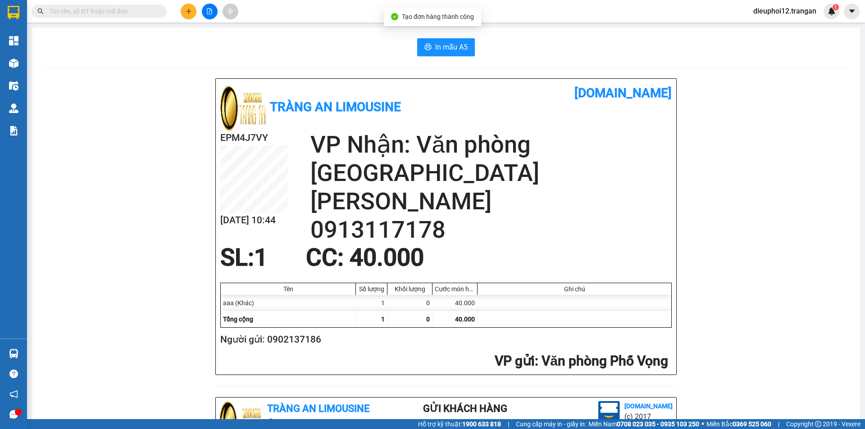
scroll to position [263, 0]
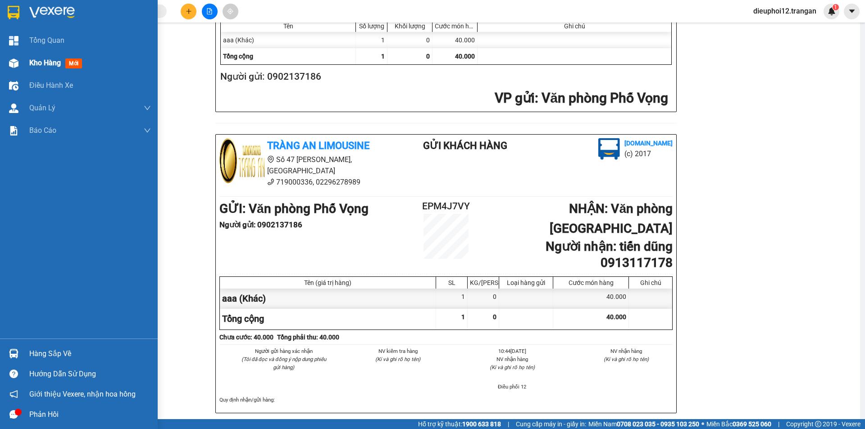
click at [19, 68] on div at bounding box center [14, 63] width 16 height 16
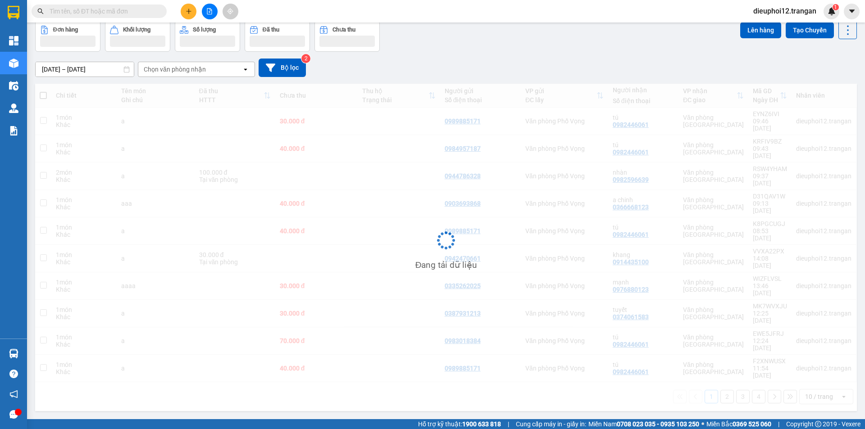
scroll to position [41, 0]
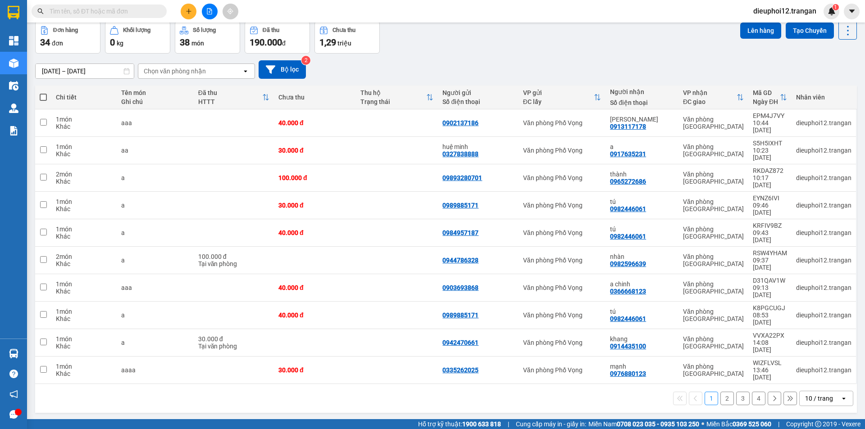
click at [188, 7] on button at bounding box center [189, 12] width 16 height 16
click at [209, 32] on div "Tạo đơn hàng" at bounding box center [224, 34] width 39 height 10
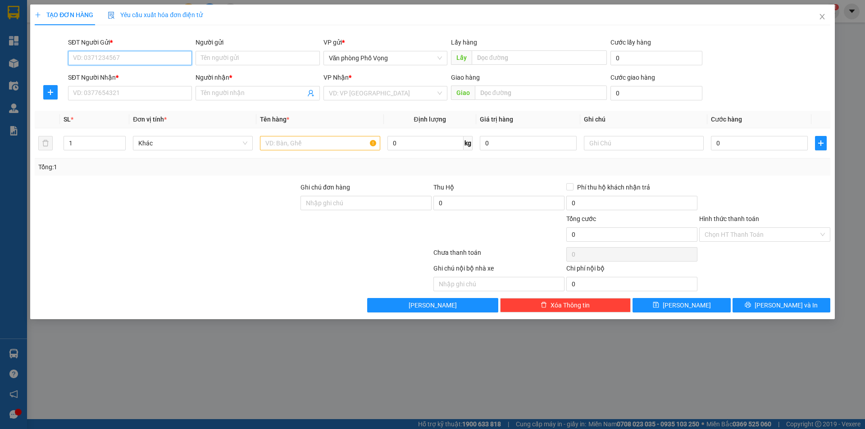
click at [115, 55] on input "SĐT Người Gửi *" at bounding box center [130, 58] width 124 height 14
type input "0339507669"
click at [101, 73] on div "0339507669" at bounding box center [129, 76] width 113 height 10
type input "0989555807"
type input "ân"
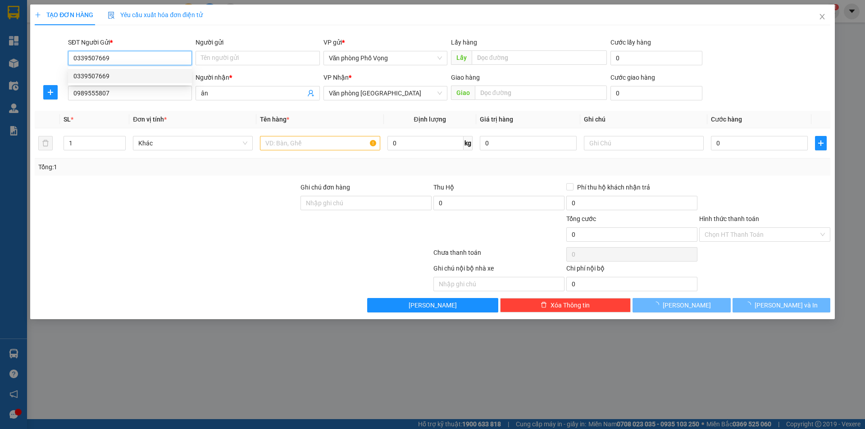
type input "40.000"
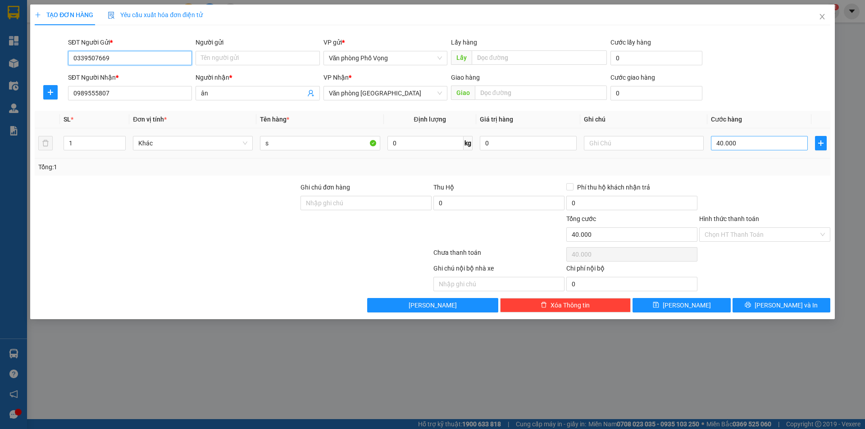
type input "0339507669"
click at [747, 145] on input "40.000" at bounding box center [759, 143] width 97 height 14
click at [762, 312] on button "Lưu và In" at bounding box center [782, 305] width 98 height 14
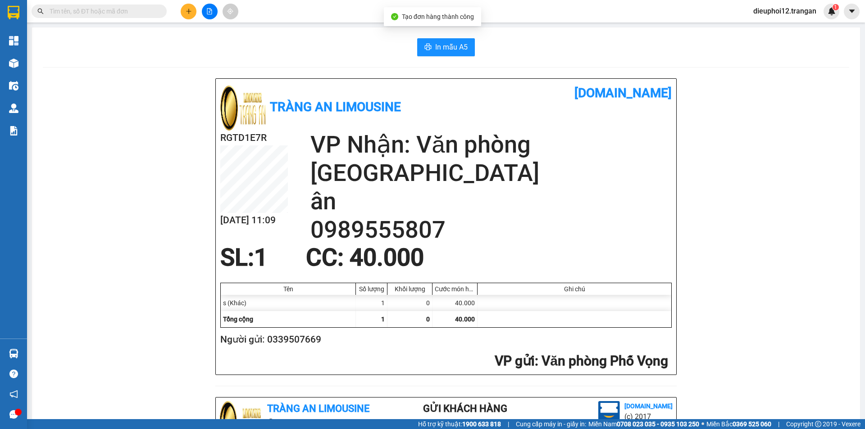
scroll to position [263, 0]
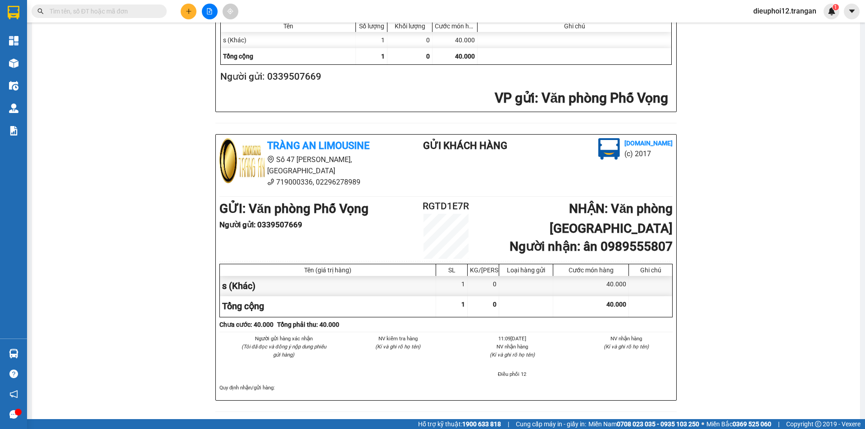
click at [186, 12] on icon "plus" at bounding box center [189, 11] width 6 height 6
click at [210, 35] on div "Tạo đơn hàng" at bounding box center [224, 34] width 39 height 10
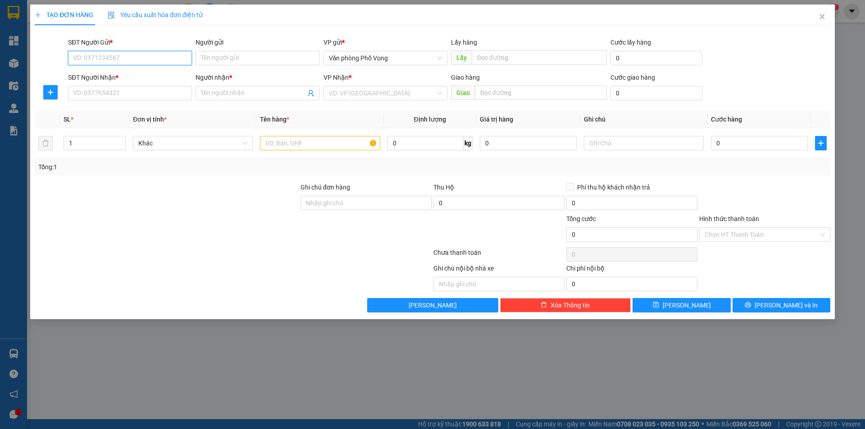
click at [136, 61] on input "SĐT Người Gửi *" at bounding box center [130, 58] width 124 height 14
type input "03673273007"
click at [92, 85] on div "SĐT Người Nhận *" at bounding box center [130, 80] width 124 height 14
click at [96, 92] on input "SĐT Người Nhận *" at bounding box center [130, 93] width 124 height 14
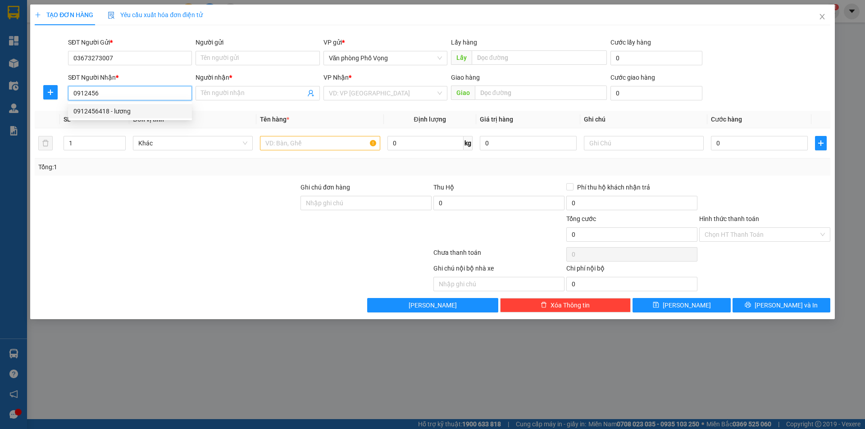
click at [104, 112] on div "0912456418 - lương" at bounding box center [129, 111] width 113 height 10
type input "0912456418"
type input "lương"
type input "80.000"
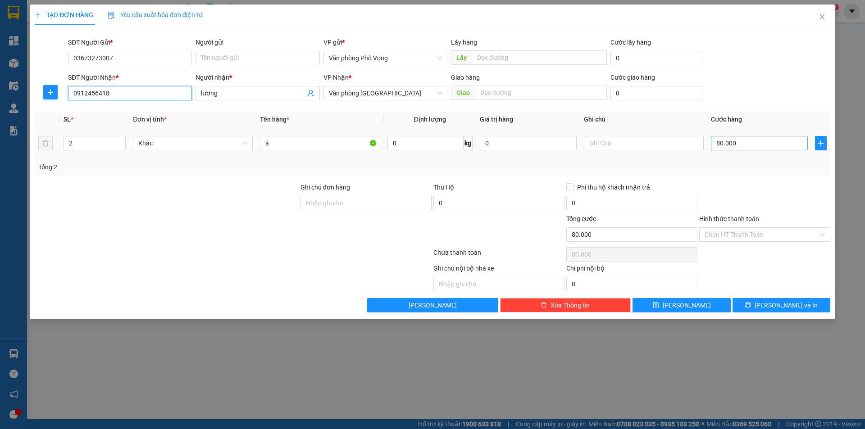
type input "0912456418"
click at [742, 143] on input "80.000" at bounding box center [759, 143] width 97 height 14
type input "5"
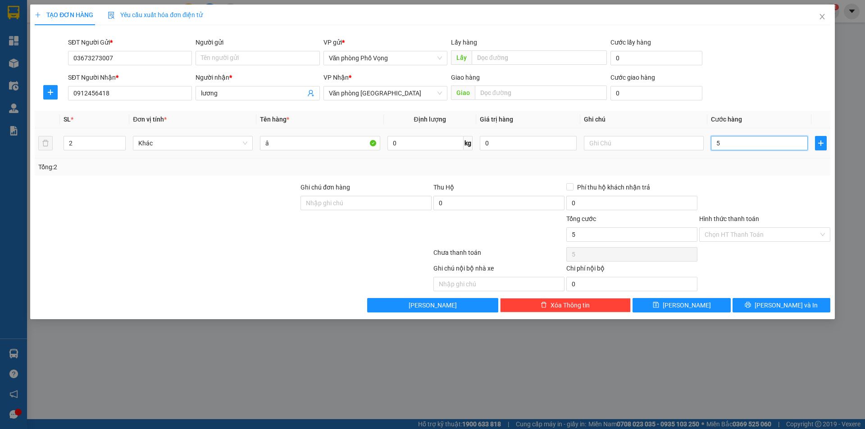
type input "50"
type input "500"
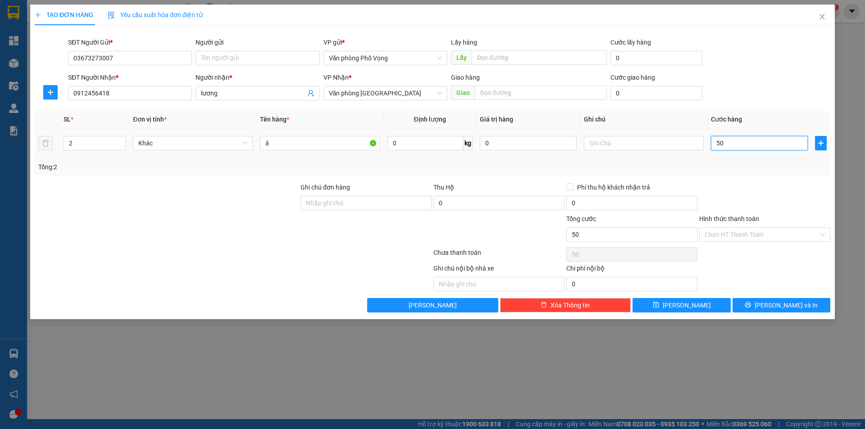
type input "500"
type input "5.000"
type input "50.000"
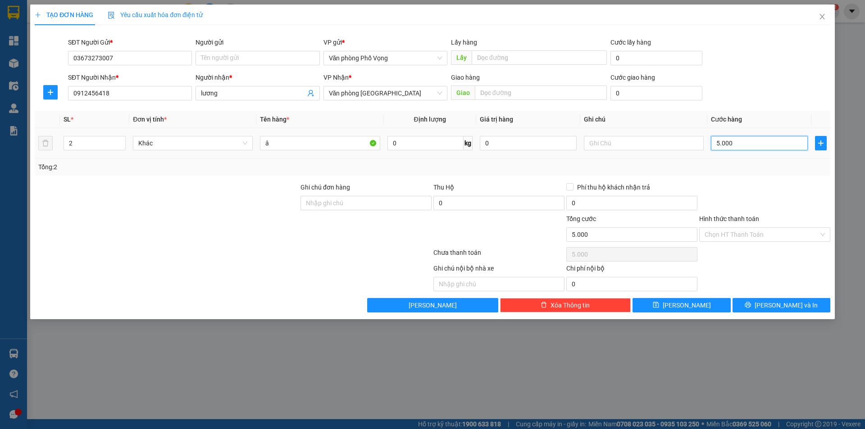
type input "50.000"
click at [93, 140] on input "2" at bounding box center [94, 144] width 61 height 14
type input "1"
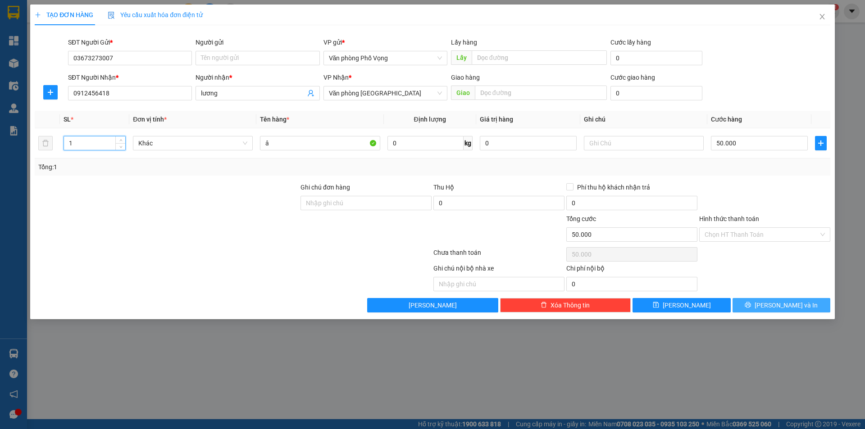
click at [775, 305] on span "Lưu và In" at bounding box center [786, 306] width 63 height 10
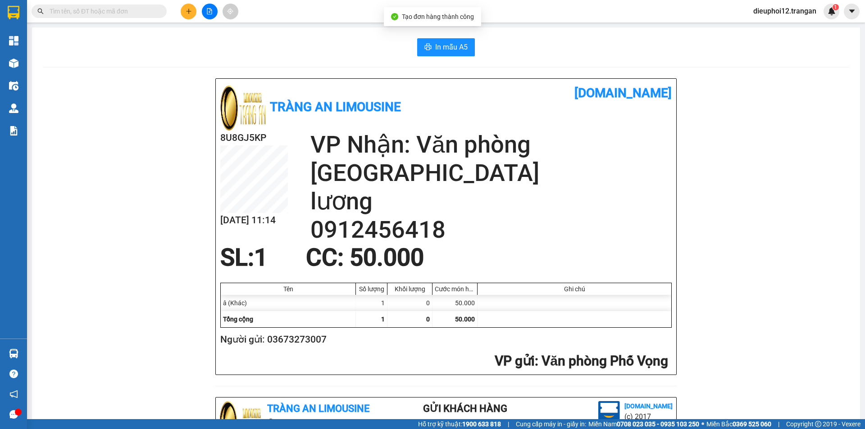
scroll to position [263, 0]
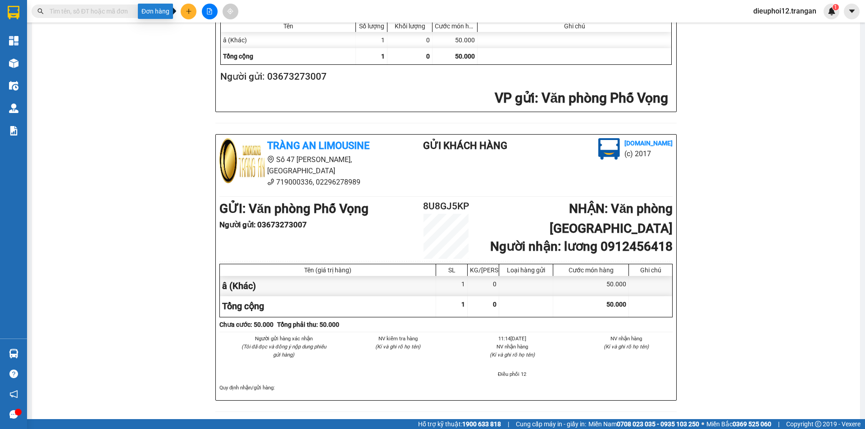
click at [191, 13] on icon "plus" at bounding box center [189, 11] width 6 height 6
click at [211, 35] on div "Tạo đơn hàng" at bounding box center [224, 34] width 39 height 10
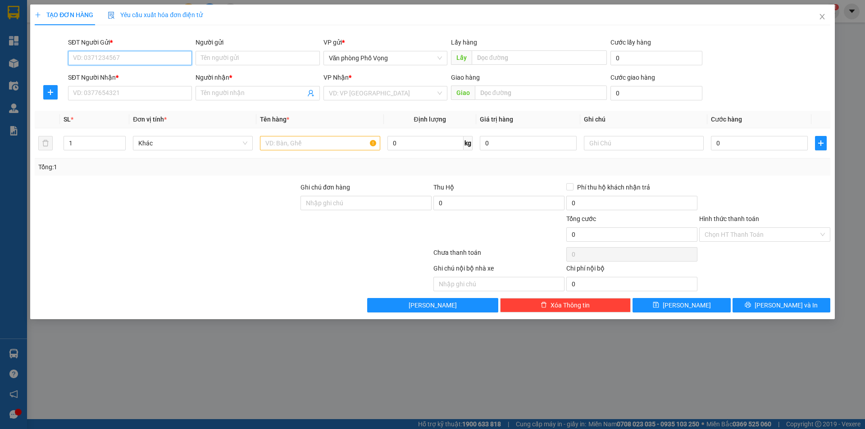
click at [120, 51] on input "SĐT Người Gửi *" at bounding box center [130, 58] width 124 height 14
type input "0976547576"
click at [146, 87] on input "SĐT Người Nhận *" at bounding box center [130, 93] width 124 height 14
click at [144, 90] on input "SĐT Người Nhận *" at bounding box center [130, 93] width 124 height 14
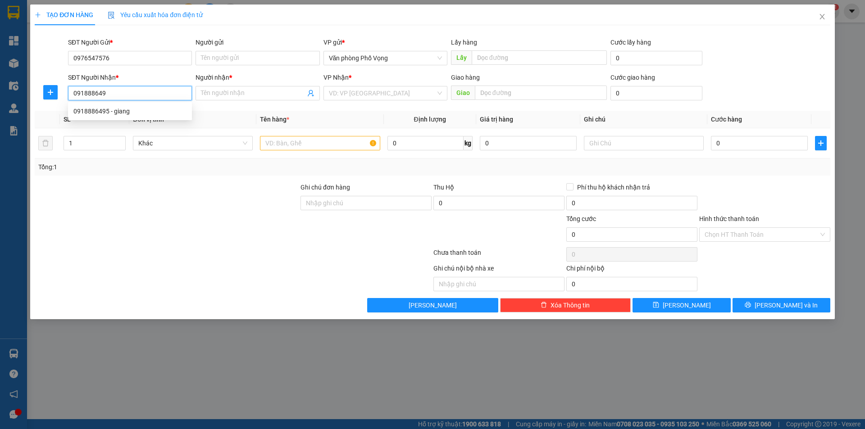
type input "0918886495"
click at [91, 110] on div "0918886495 - giang" at bounding box center [129, 111] width 113 height 10
type input "giang"
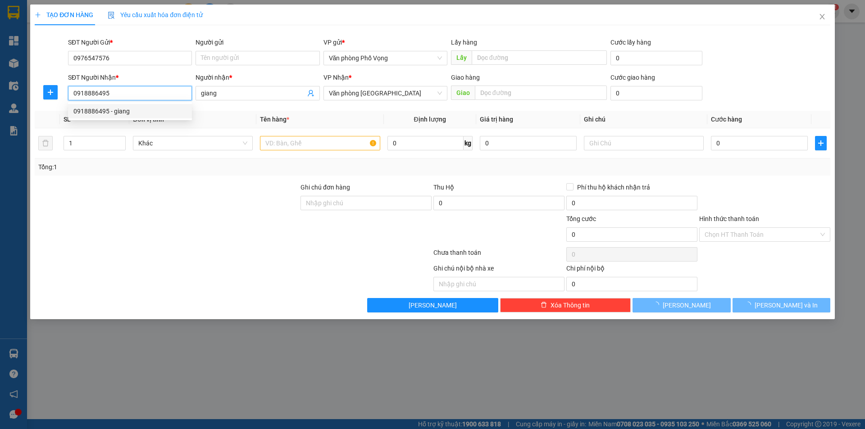
type input "150.000"
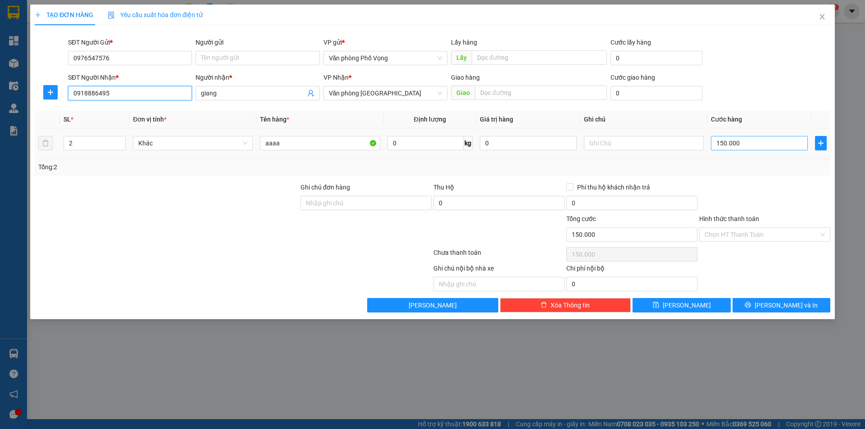
type input "0918886495"
click at [741, 141] on input "150.000" at bounding box center [759, 143] width 97 height 14
type input "3"
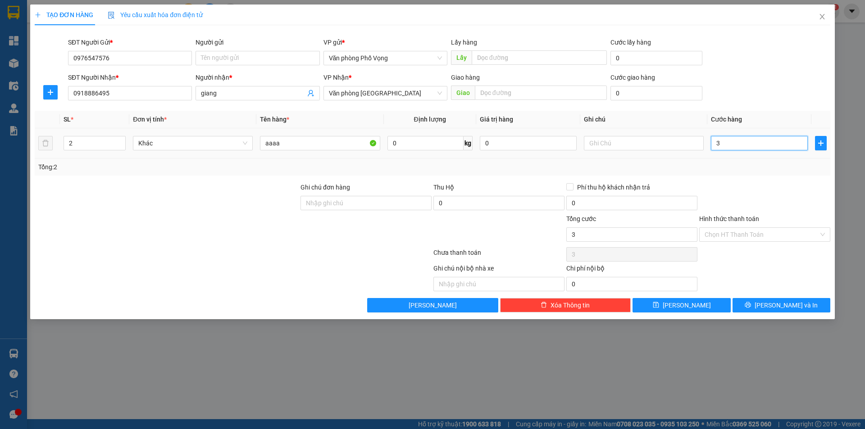
type input "30"
type input "300"
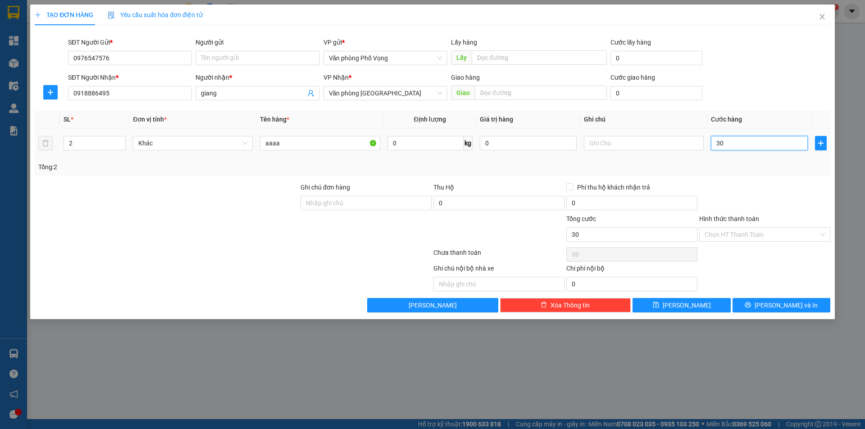
type input "300"
type input "3.000"
type input "30.000"
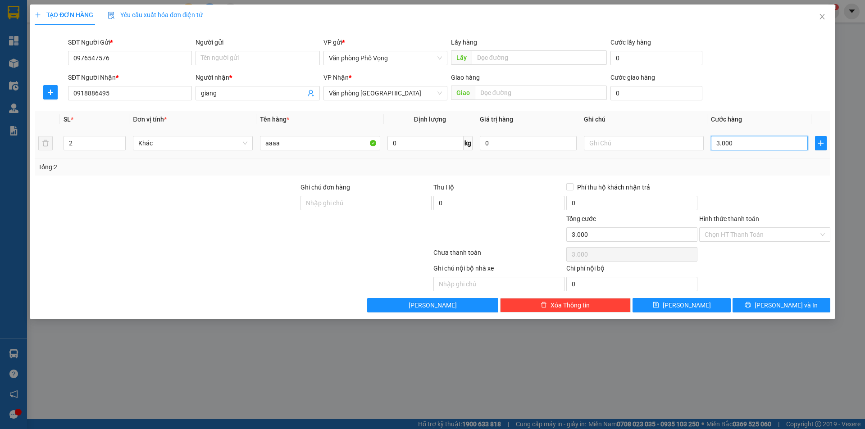
type input "30.000"
click at [94, 145] on input "2" at bounding box center [94, 144] width 61 height 14
type input "1"
click at [751, 308] on icon "printer" at bounding box center [748, 305] width 6 height 6
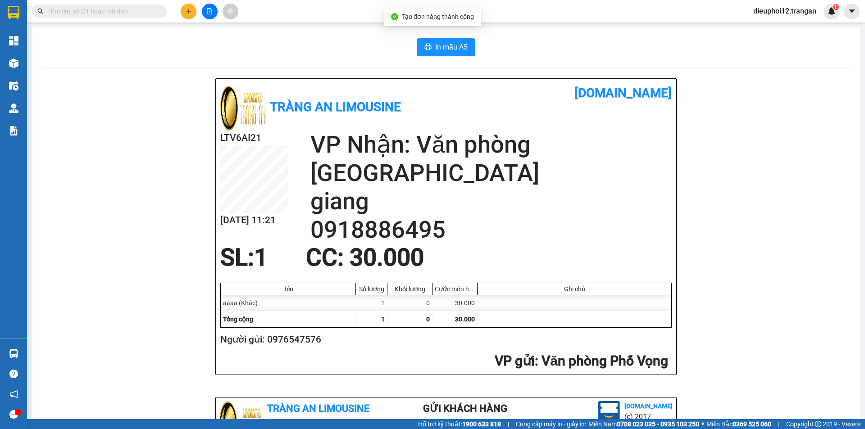
scroll to position [263, 0]
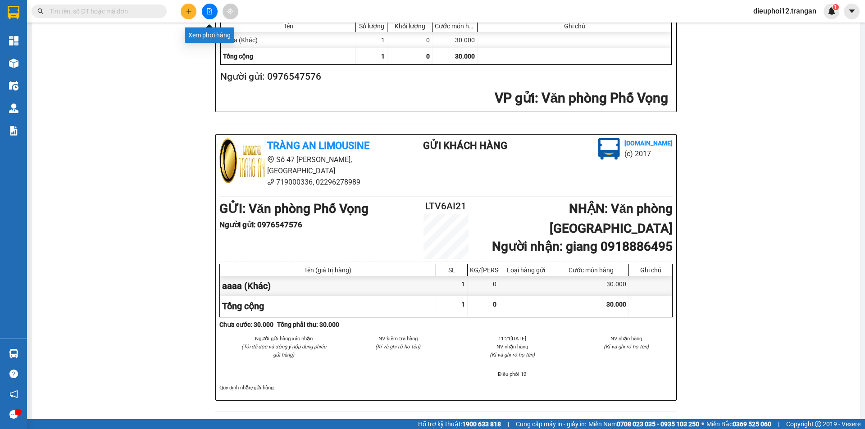
click at [187, 11] on icon "plus" at bounding box center [189, 11] width 6 height 6
click at [202, 36] on div "Tạo đơn hàng" at bounding box center [220, 33] width 68 height 17
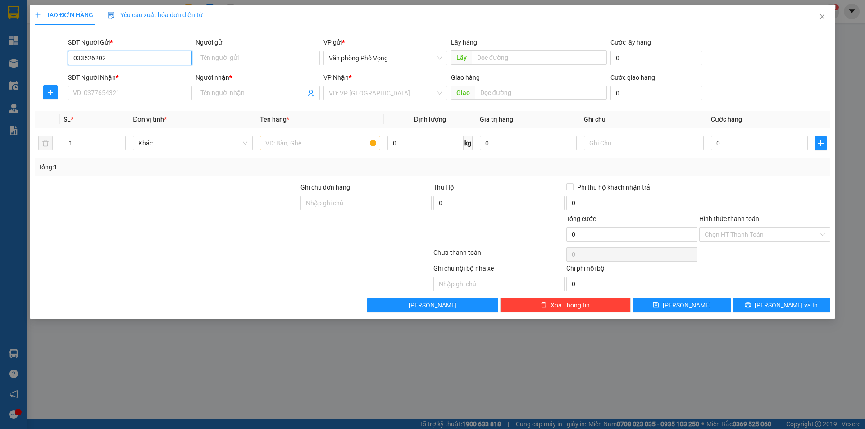
type input "0335262025"
click at [90, 74] on div "0335262025" at bounding box center [129, 76] width 113 height 10
type input "0976880123"
type input "mạnh"
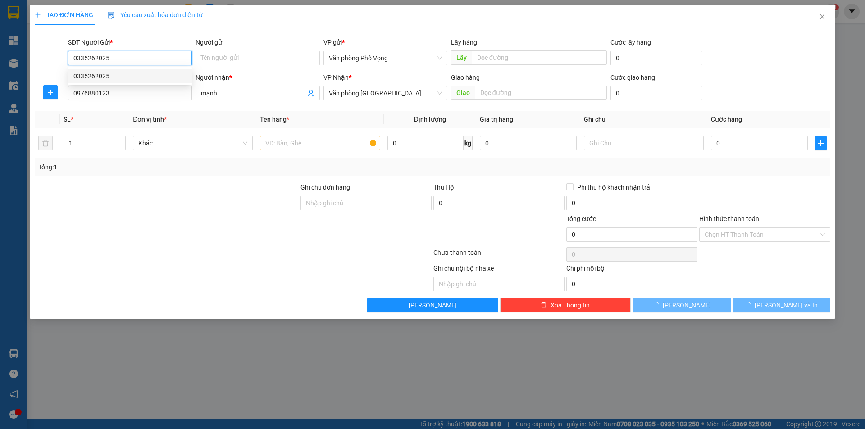
type input "30.000"
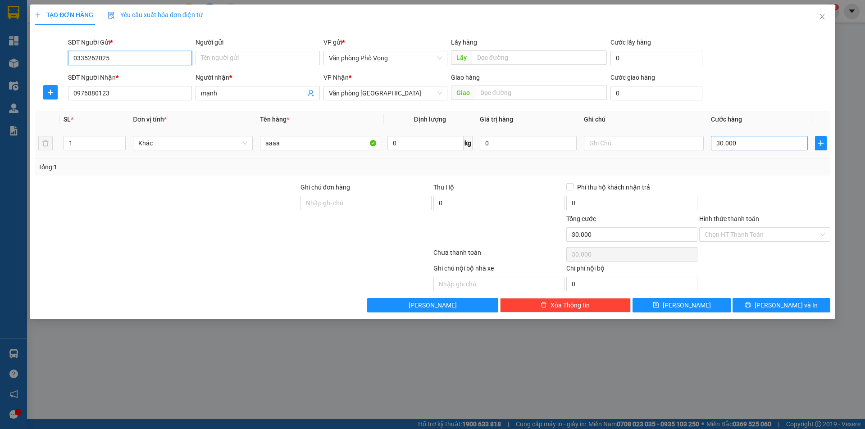
type input "0335262025"
click at [758, 147] on input "30.000" at bounding box center [759, 143] width 97 height 14
type input "4"
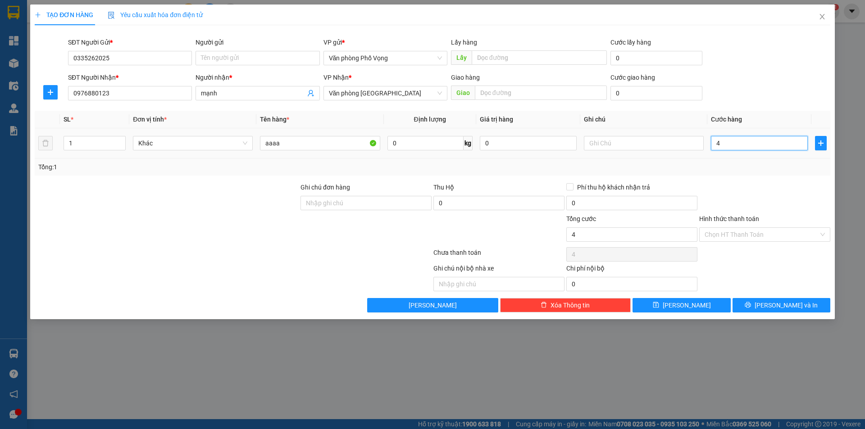
type input "40"
type input "400"
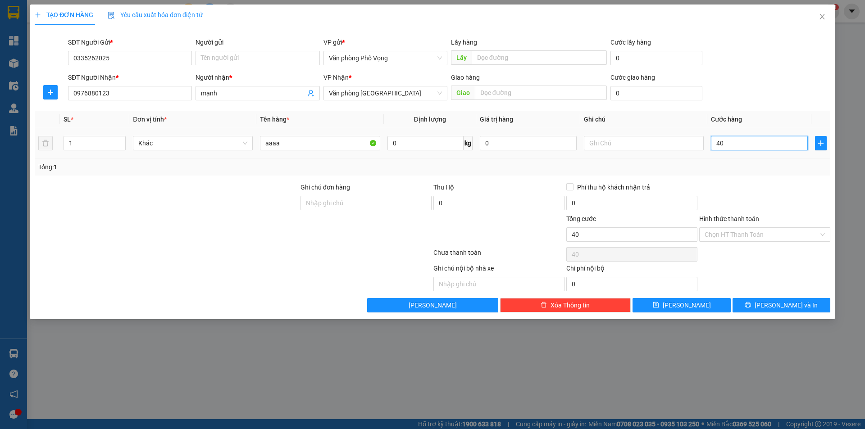
type input "400"
type input "4.000"
type input "40.000"
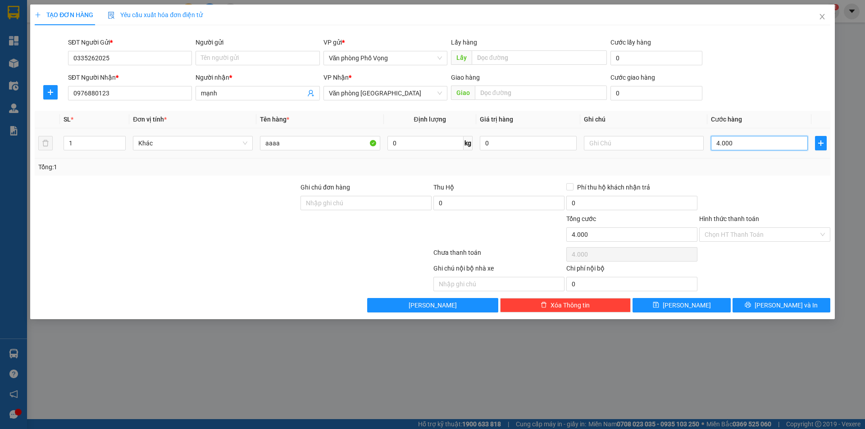
type input "40.000"
click at [144, 95] on input "0976880123" at bounding box center [130, 93] width 124 height 14
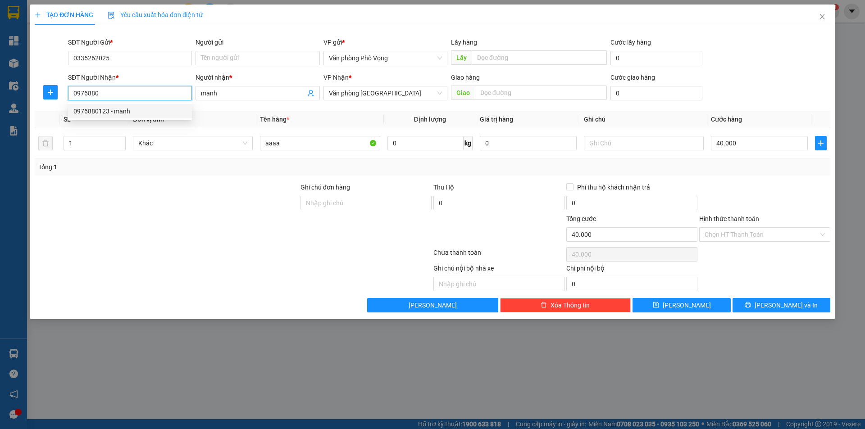
click at [119, 112] on div "0976880123 - mạnh" at bounding box center [129, 111] width 113 height 10
type input "0976880123"
type input "30.000"
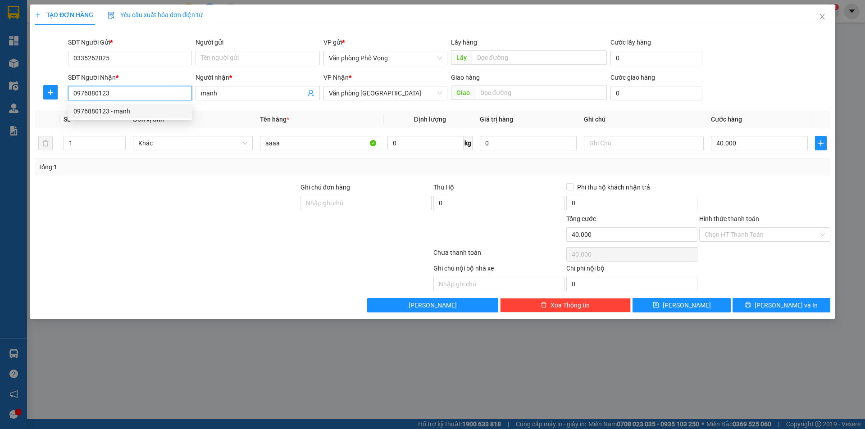
type input "30.000"
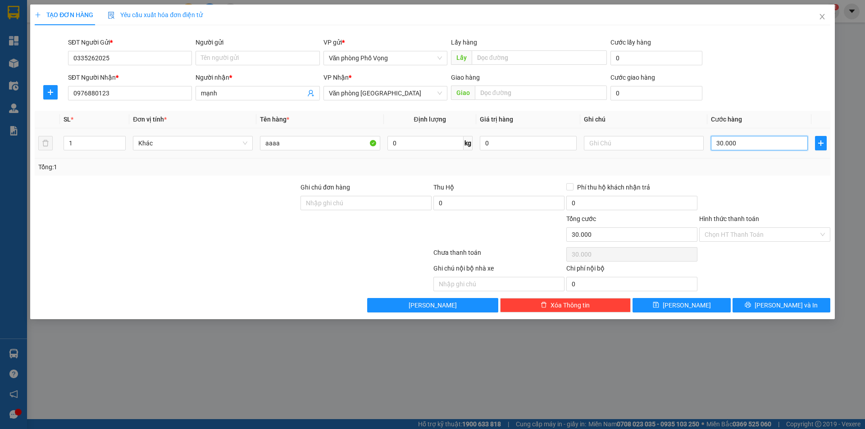
click at [746, 147] on input "30.000" at bounding box center [759, 143] width 97 height 14
type input "4"
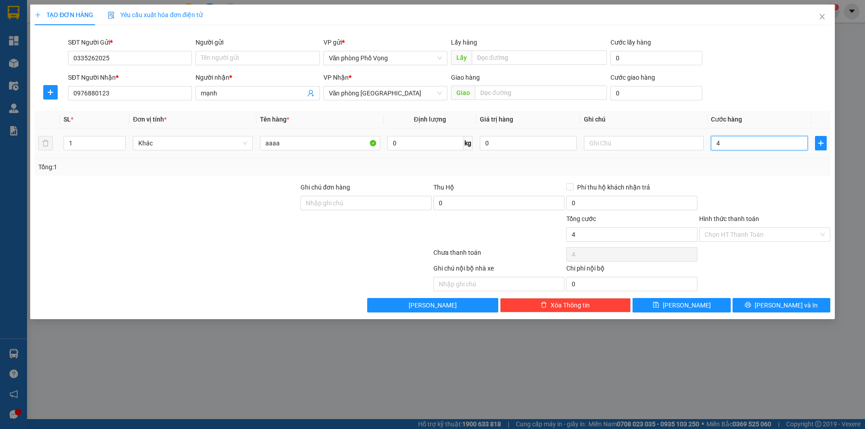
type input "40"
type input "400"
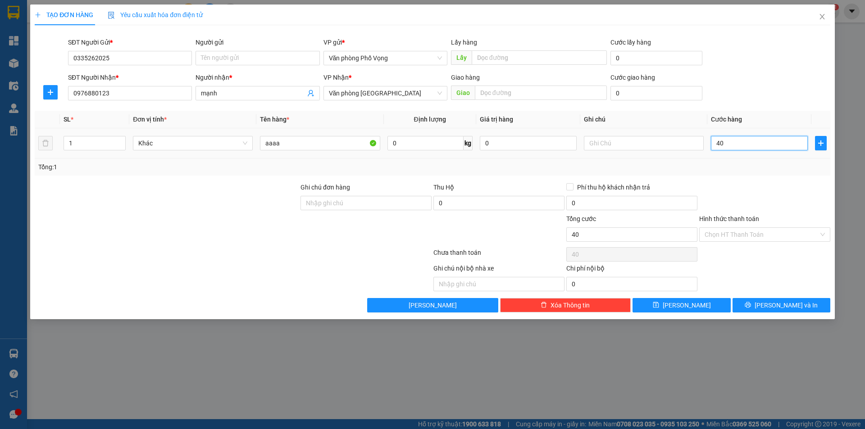
type input "400"
type input "4.000"
type input "40.000"
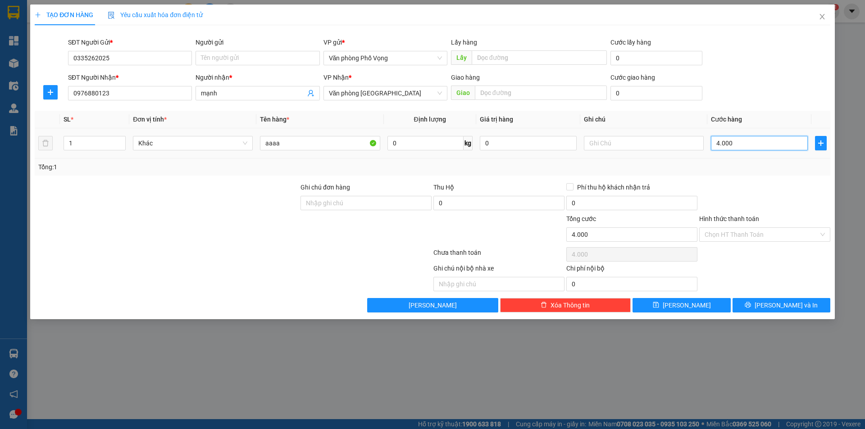
type input "40.000"
click at [769, 297] on div "Transit Pickup Surcharge Ids Transit Deliver Surcharge Ids Transit Deliver Surc…" at bounding box center [433, 172] width 796 height 280
click at [751, 307] on icon "printer" at bounding box center [748, 305] width 6 height 6
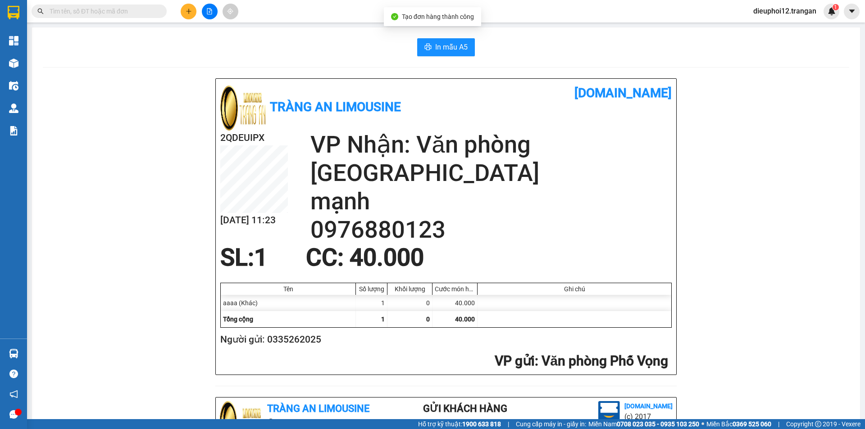
scroll to position [263, 0]
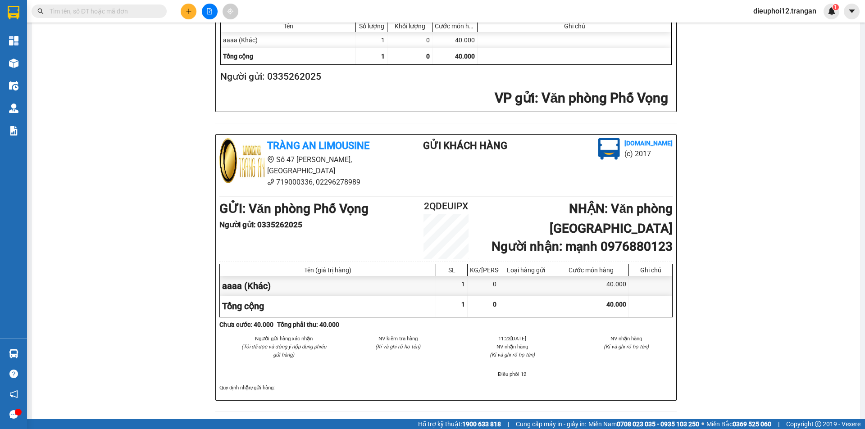
click at [186, 9] on icon "plus" at bounding box center [189, 11] width 6 height 6
click at [206, 36] on div "Tạo đơn hàng" at bounding box center [224, 34] width 39 height 10
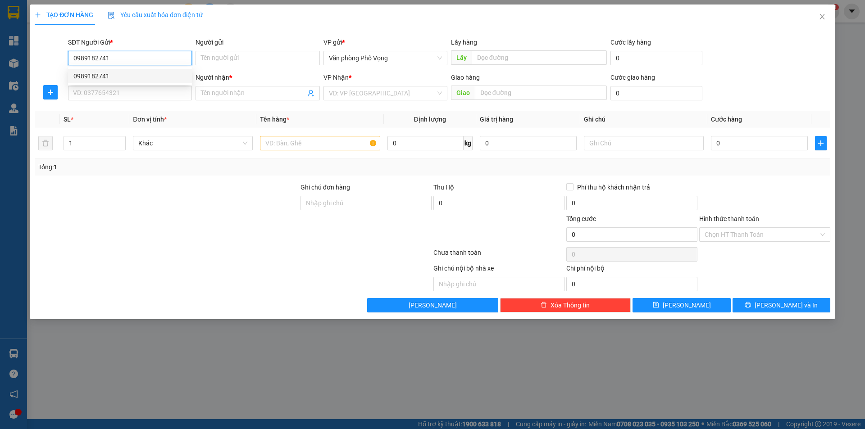
click at [90, 75] on div "0989182741" at bounding box center [129, 76] width 113 height 10
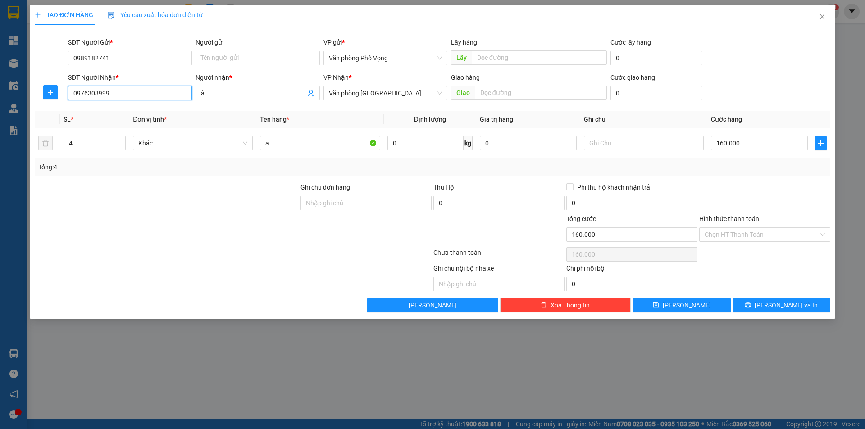
click at [136, 93] on input "0976303999" at bounding box center [130, 93] width 124 height 14
click at [91, 145] on input "4" at bounding box center [94, 144] width 61 height 14
click at [107, 97] on input "0976303999" at bounding box center [130, 93] width 124 height 14
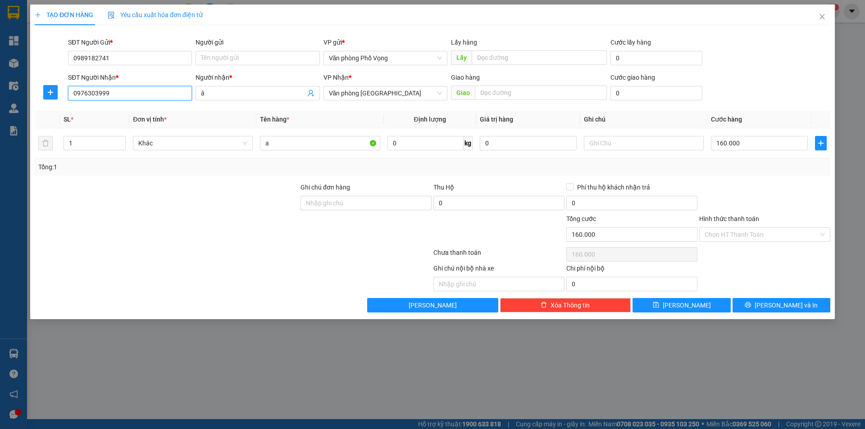
click at [107, 97] on input "0976303999" at bounding box center [130, 93] width 124 height 14
click at [249, 96] on input "â" at bounding box center [253, 93] width 104 height 10
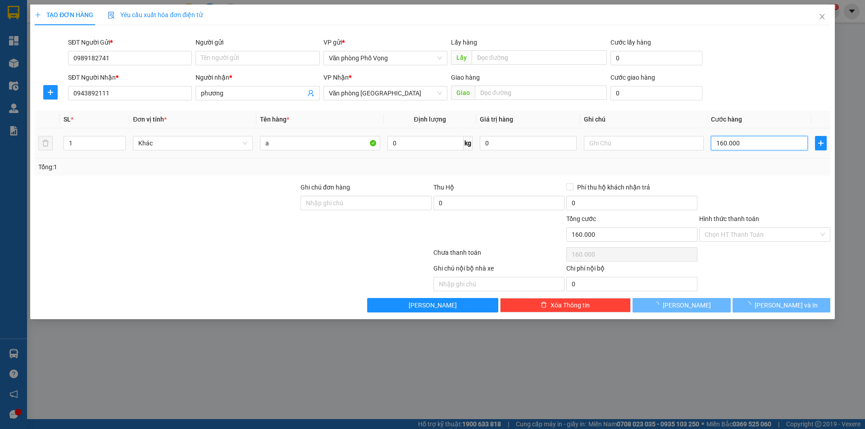
click at [746, 148] on input "160.000" at bounding box center [759, 143] width 97 height 14
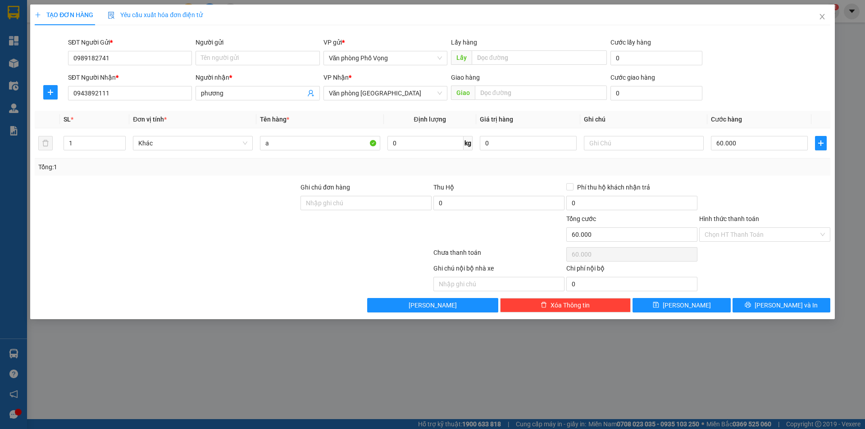
click at [772, 295] on div "Transit Pickup Surcharge Ids Transit Deliver Surcharge Ids Transit Deliver Surc…" at bounding box center [433, 172] width 796 height 280
click at [751, 303] on icon "printer" at bounding box center [748, 305] width 6 height 6
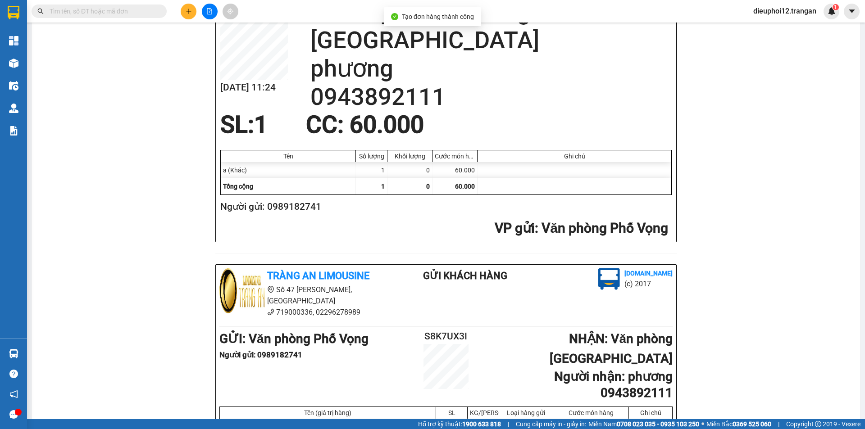
scroll to position [263, 0]
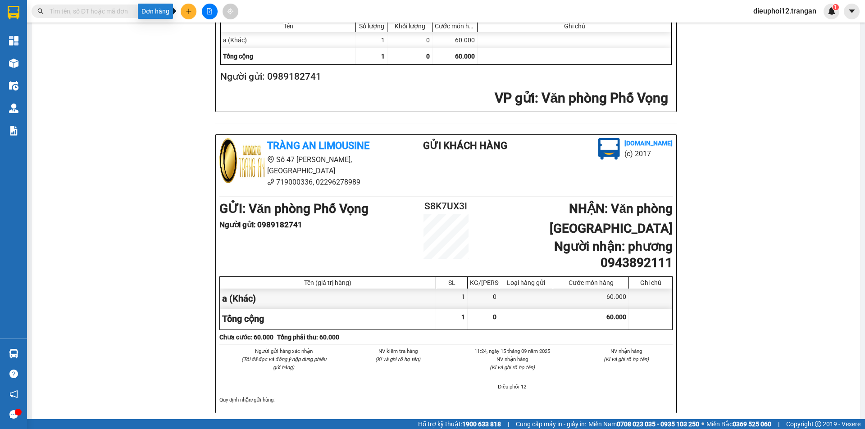
click at [189, 14] on icon "plus" at bounding box center [189, 11] width 6 height 6
click at [225, 33] on div "Tạo đơn hàng" at bounding box center [224, 34] width 39 height 10
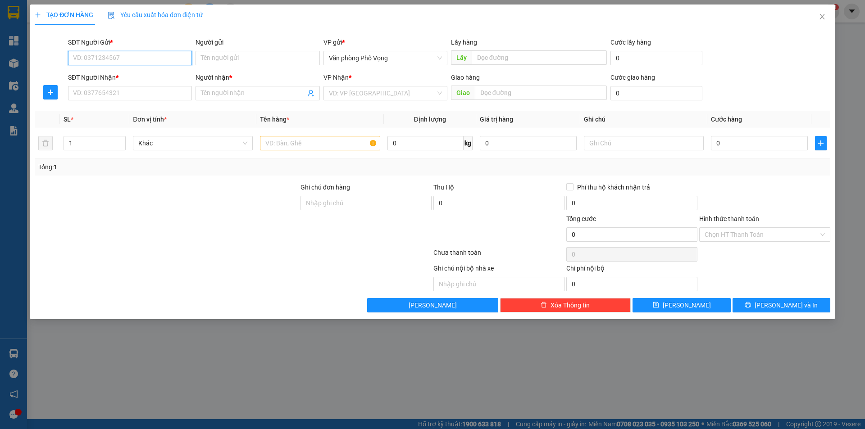
click at [134, 61] on input "SĐT Người Gửi *" at bounding box center [130, 58] width 124 height 14
click at [105, 78] on div "0914496888" at bounding box center [129, 76] width 113 height 10
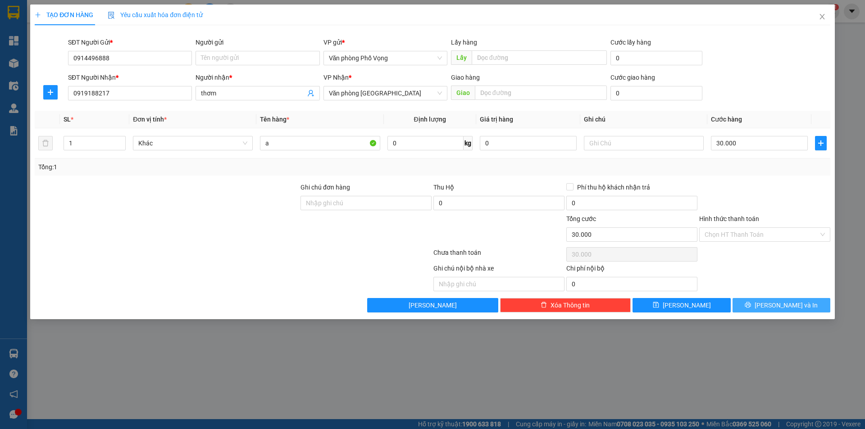
click at [784, 308] on span "Lưu và In" at bounding box center [786, 306] width 63 height 10
